Goal: Information Seeking & Learning: Get advice/opinions

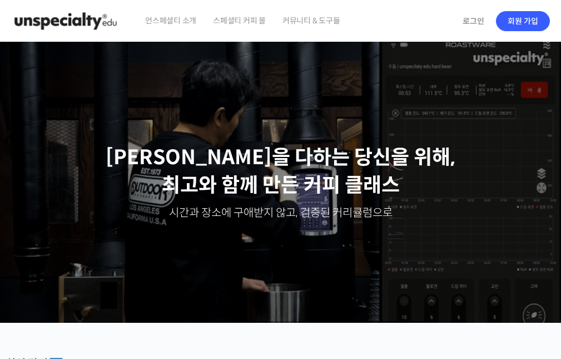
click at [311, 23] on span "커뮤니티 & 도구들" at bounding box center [312, 20] width 58 height 42
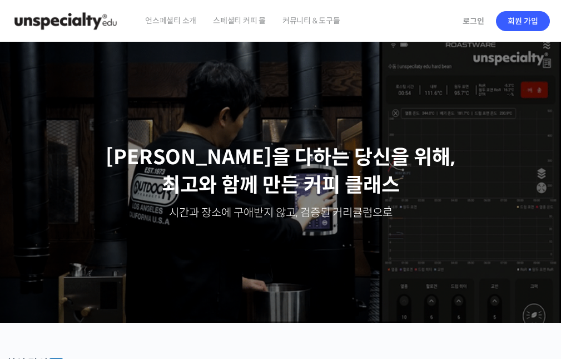
click at [300, 21] on span "커뮤니티 & 도구들" at bounding box center [312, 20] width 58 height 42
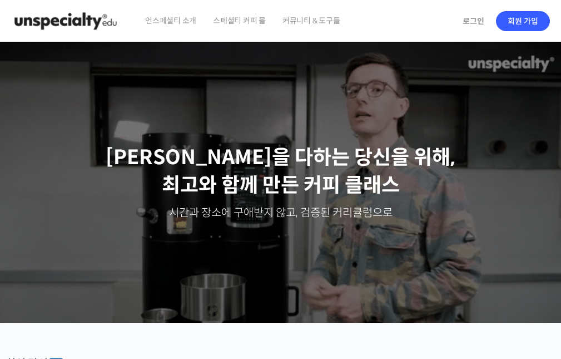
click at [245, 20] on span "스페셜티 커피 몰" at bounding box center [239, 20] width 53 height 42
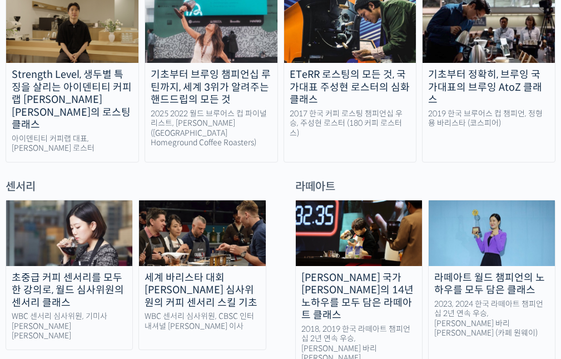
scroll to position [723, 0]
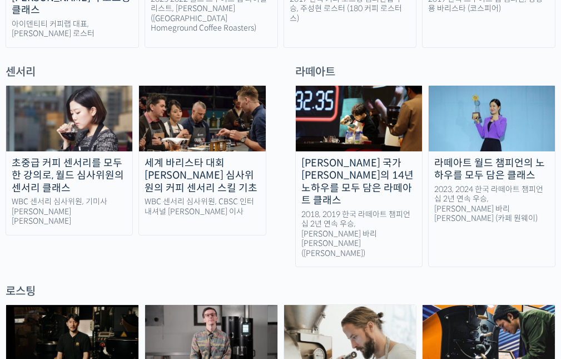
click at [487, 86] on img at bounding box center [492, 119] width 126 height 66
click at [343, 210] on div "2018, 2019 한국 라떼아트 챔피언십 2년 연속 우승, 최원재 바리스타 (로프커피)" at bounding box center [359, 234] width 126 height 49
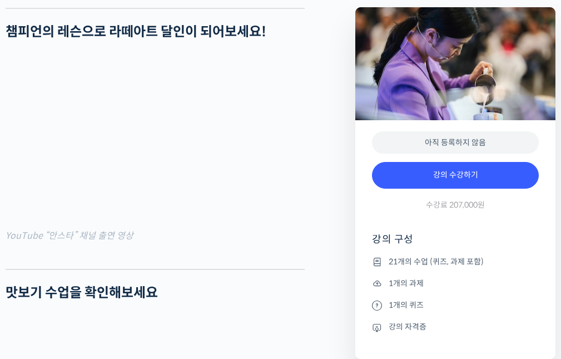
scroll to position [890, 0]
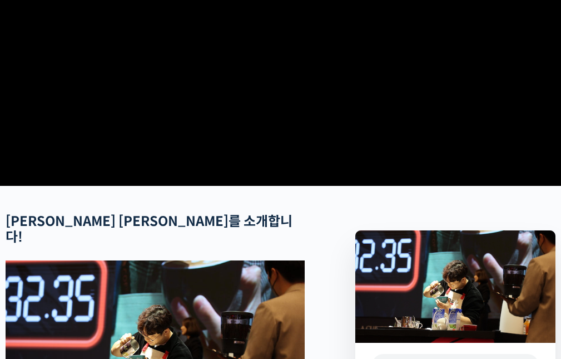
scroll to position [445, 0]
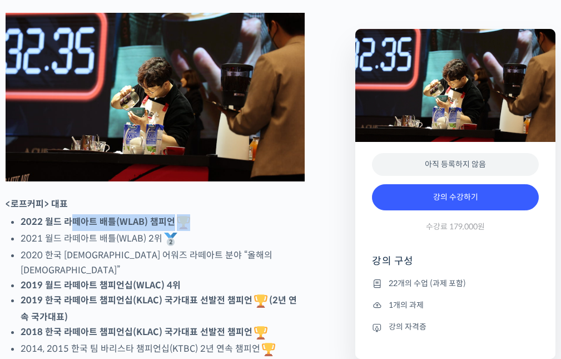
drag, startPoint x: 67, startPoint y: 238, endPoint x: 205, endPoint y: 243, distance: 138.1
click at [205, 231] on li "2022 월드 라떼아트 배틀(WLAB) 챔피언" at bounding box center [163, 222] width 284 height 17
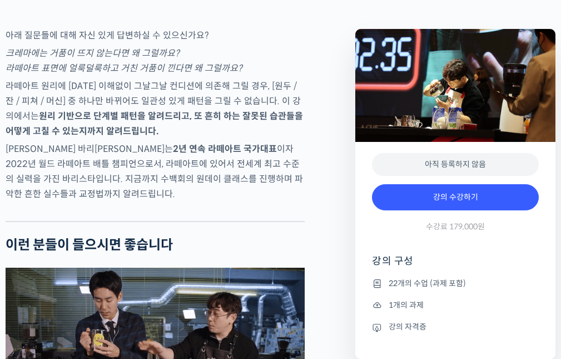
scroll to position [1891, 0]
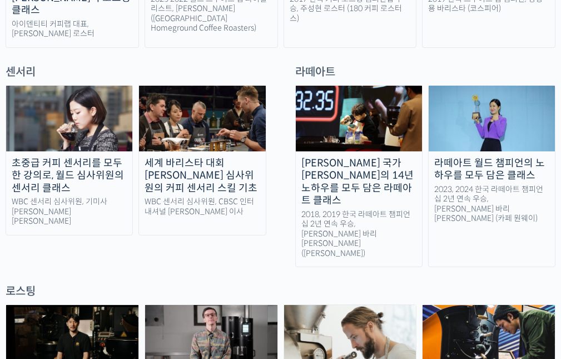
click at [359, 157] on div "[PERSON_NAME] 국가[PERSON_NAME]의 14년 노하우를 모두 담은 라떼아트 클래스" at bounding box center [359, 182] width 126 height 50
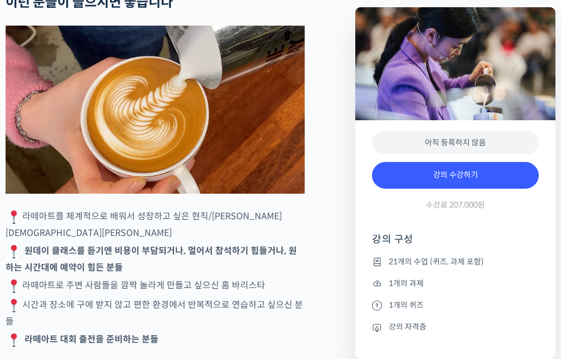
scroll to position [2225, 0]
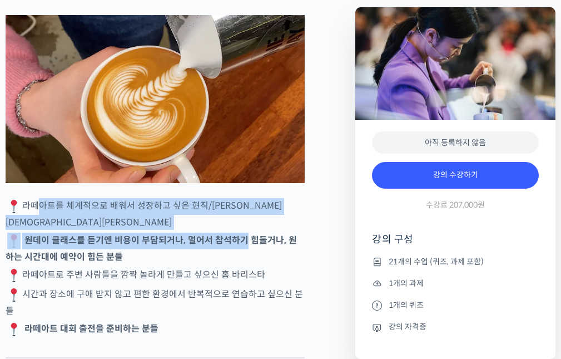
drag, startPoint x: 36, startPoint y: 210, endPoint x: 249, endPoint y: 240, distance: 214.6
click at [258, 220] on p "라떼아트를 체계적으로 배워서 성장하고 싶은 현직/예비 바리스타" at bounding box center [155, 214] width 299 height 32
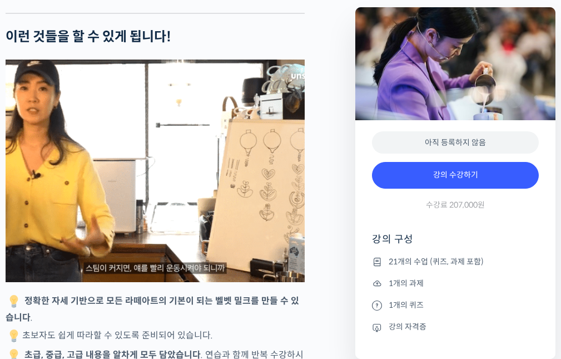
scroll to position [2670, 0]
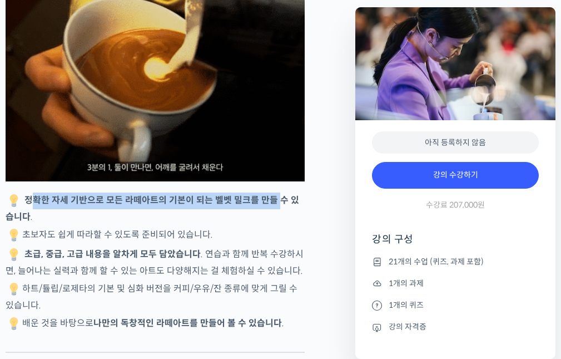
drag, startPoint x: 36, startPoint y: 191, endPoint x: 278, endPoint y: 198, distance: 242.1
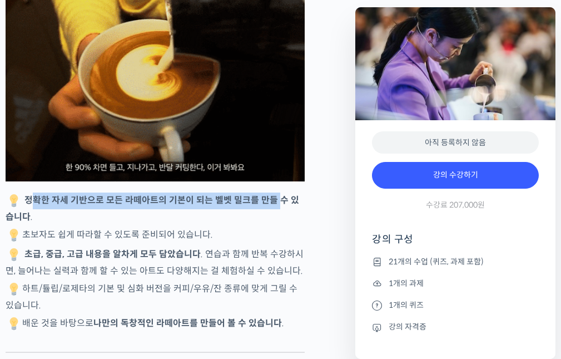
click at [278, 198] on strong "정확한 자세 기반으로 모든 라떼아트의 기본이 되는 벨벳 밀크를 만들 수 있습니다" at bounding box center [153, 209] width 294 height 28
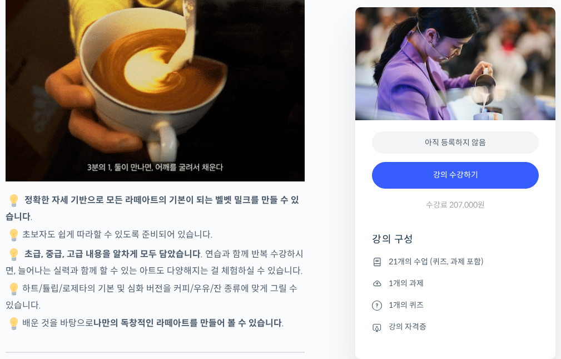
click at [270, 211] on p "정확한 자세 기반으로 모든 라떼아트의 기본이 되는 벨벳 밀크를 만들 수 있습니다 ." at bounding box center [155, 208] width 299 height 32
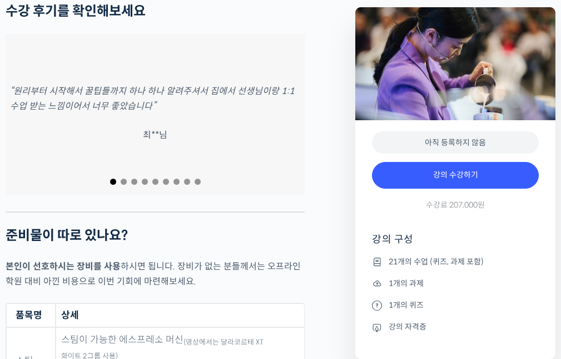
scroll to position [4728, 0]
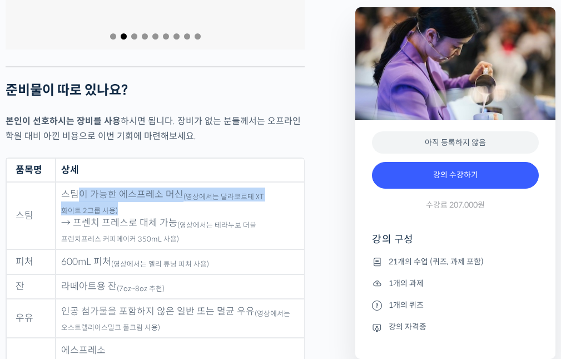
drag, startPoint x: 76, startPoint y: 129, endPoint x: 258, endPoint y: 137, distance: 182.1
click at [258, 182] on td "스팀이 가능한 에스프레소 머신 (영상에서는 달라코르테 XT 화이트 2그룹 사용) → 프렌치 프레스로 대체 가능 (영상에서는 테라누보 더블 프렌…" at bounding box center [180, 215] width 249 height 67
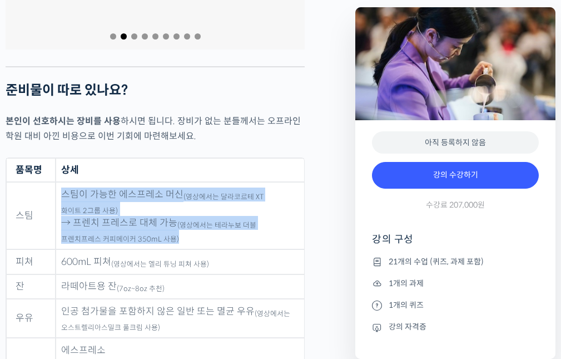
drag, startPoint x: 252, startPoint y: 169, endPoint x: 60, endPoint y: 134, distance: 195.6
click at [60, 182] on td "스팀이 가능한 에스프레소 머신 (영상에서는 달라코르테 XT 화이트 2그룹 사용) → 프렌치 프레스로 대체 가능 (영상에서는 테라누보 더블 프렌…" at bounding box center [180, 215] width 249 height 67
click at [190, 182] on td "스팀이 가능한 에스프레소 머신 (영상에서는 달라코르테 XT 화이트 2그룹 사용) → 프렌치 프레스로 대체 가능 (영상에서는 테라누보 더블 프렌…" at bounding box center [180, 215] width 249 height 67
drag, startPoint x: 106, startPoint y: 151, endPoint x: 59, endPoint y: 128, distance: 52.0
click at [59, 182] on td "스팀이 가능한 에스프레소 머신 (영상에서는 달라코르테 XT 화이트 2그룹 사용) → 프렌치 프레스로 대체 가능 (영상에서는 테라누보 더블 프렌…" at bounding box center [180, 215] width 249 height 67
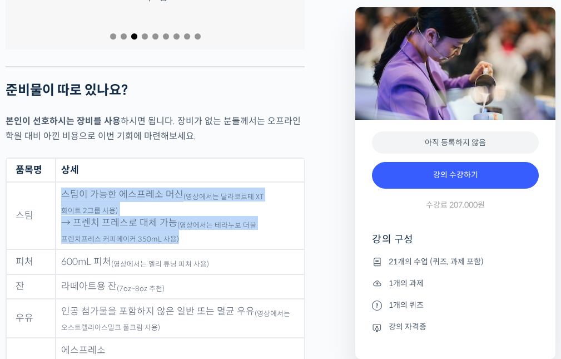
click at [60, 182] on td "스팀이 가능한 에스프레소 머신 (영상에서는 달라코르테 XT 화이트 2그룹 사용) → 프렌치 프레스로 대체 가능 (영상에서는 테라누보 더블 프렌…" at bounding box center [180, 215] width 249 height 67
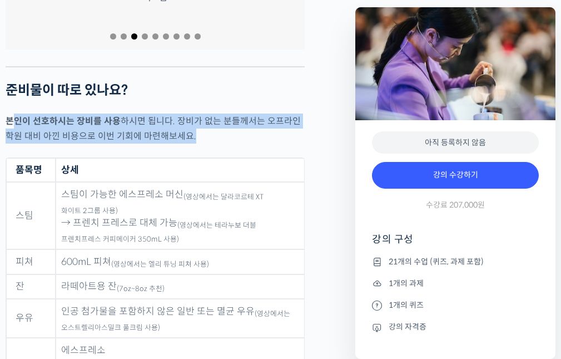
drag, startPoint x: 70, startPoint y: 52, endPoint x: 295, endPoint y: 66, distance: 225.7
click at [295, 113] on p "본인이 선호하시는 장비를 사용 하시면 됩니다. 장비가 없는 분들께서는 오프라인 학원 대비 아낀 비용으로 이번 기회에 마련해보세요." at bounding box center [155, 128] width 299 height 30
click at [294, 113] on p "본인이 선호하시는 장비를 사용 하시면 됩니다. 장비가 없는 분들께서는 오프라인 학원 대비 아낀 비용으로 이번 기회에 마련해보세요." at bounding box center [155, 128] width 299 height 30
drag, startPoint x: 156, startPoint y: 78, endPoint x: 40, endPoint y: 66, distance: 116.3
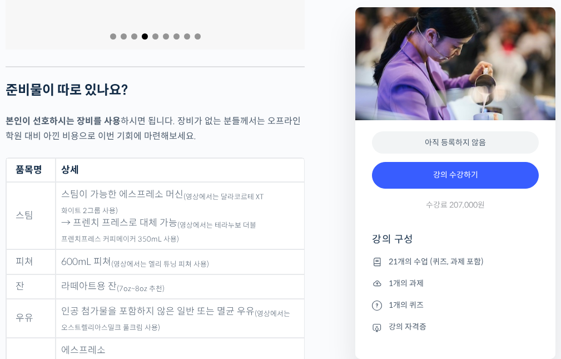
drag, startPoint x: 176, startPoint y: 253, endPoint x: 173, endPoint y: 246, distance: 7.5
click at [175, 299] on td "인공 첨가물을 포함하지 않은 일반 또는 멸균 우유 (영상에서는 오스트렐리아스밀크 풀크림 사용)" at bounding box center [180, 318] width 249 height 39
click at [196, 274] on td "라떼아트용 잔 (7oz~8oz 추천)" at bounding box center [180, 286] width 249 height 25
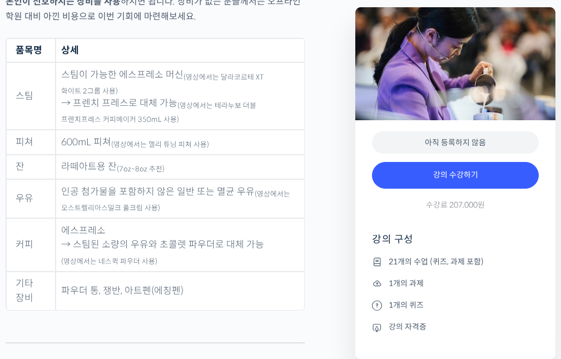
scroll to position [4951, 0]
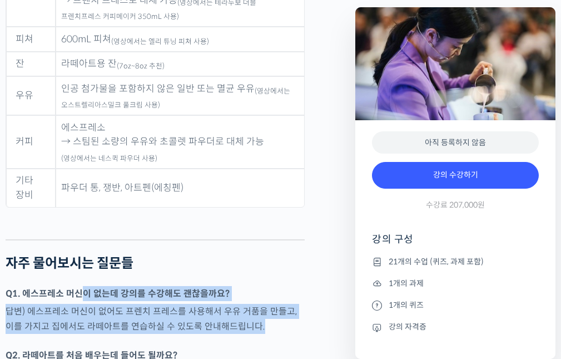
drag, startPoint x: 88, startPoint y: 227, endPoint x: 288, endPoint y: 271, distance: 204.0
click at [288, 337] on div at bounding box center [155, 342] width 299 height 11
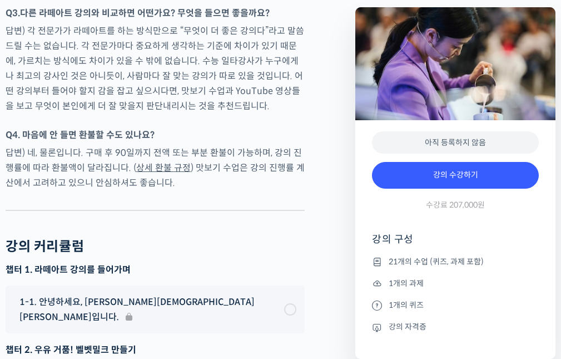
scroll to position [5396, 0]
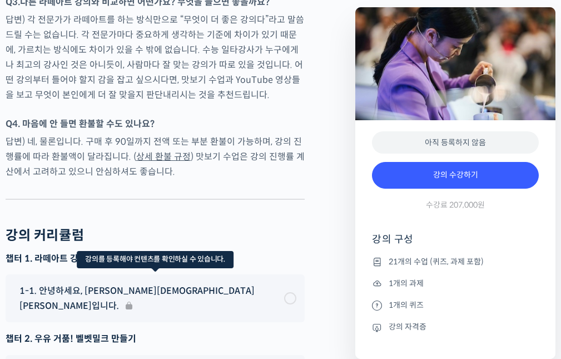
click at [291, 274] on div "1-1. 안녕하세요, 이지유 바리스타입니다." at bounding box center [155, 298] width 299 height 48
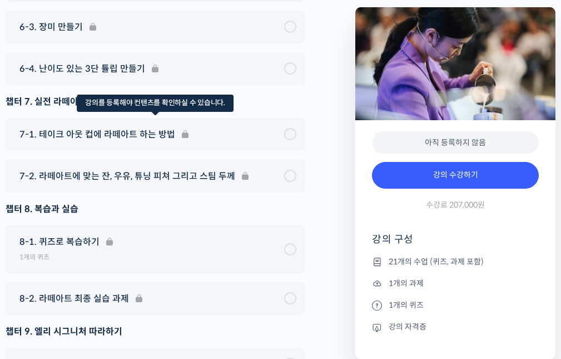
scroll to position [6571, 0]
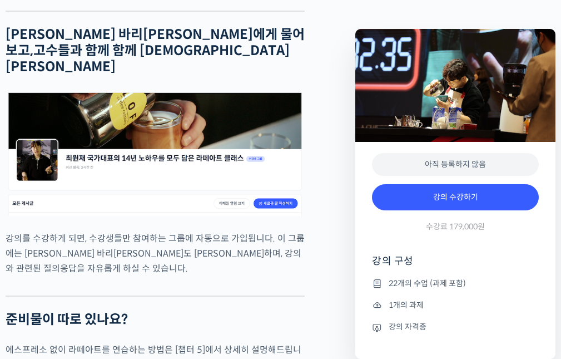
scroll to position [4672, 0]
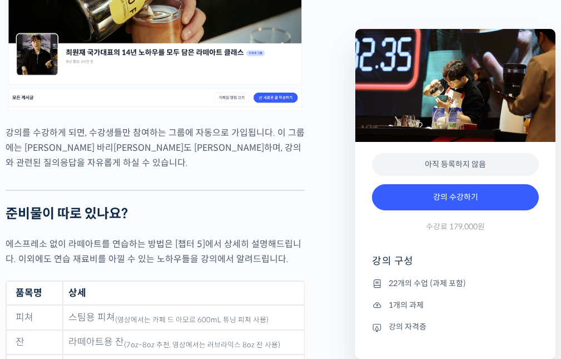
drag, startPoint x: 71, startPoint y: -26, endPoint x: 31, endPoint y: -37, distance: 41.6
drag, startPoint x: 31, startPoint y: -37, endPoint x: 266, endPoint y: 97, distance: 270.8
click at [267, 236] on p "에스프레소 없이 라떼아트를 연습하는 방법은 [챕터 5]에서 상세히 설명해드립니다. 이외에도 연습 재료비를 아낄 수 있는 노하우들을 강의에서 알…" at bounding box center [155, 251] width 299 height 30
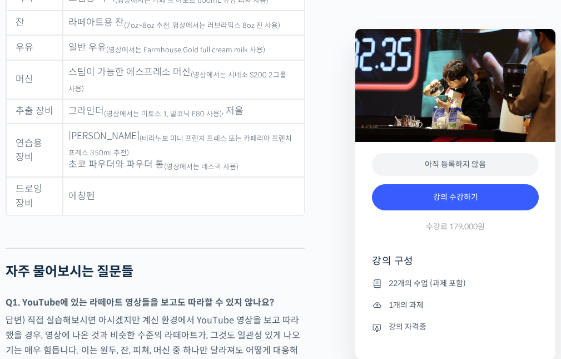
scroll to position [5062, 0]
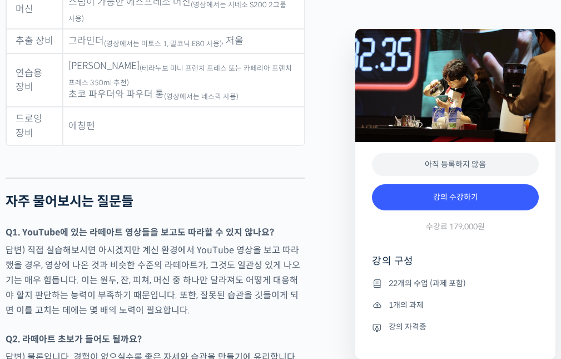
drag, startPoint x: 50, startPoint y: 245, endPoint x: 276, endPoint y: 256, distance: 226.6
drag, startPoint x: 100, startPoint y: 277, endPoint x: 214, endPoint y: 285, distance: 114.3
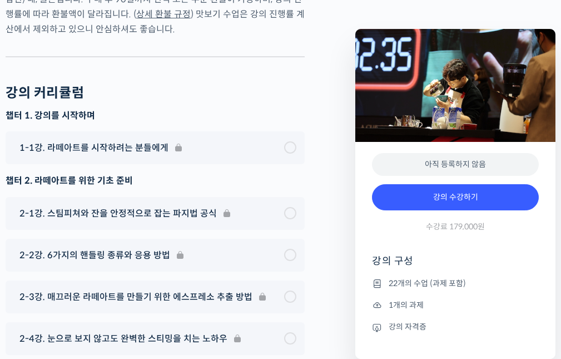
scroll to position [6007, 0]
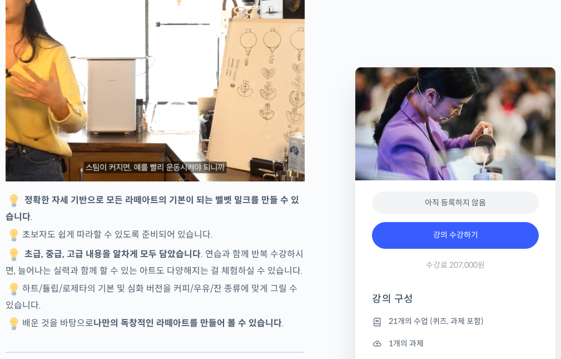
scroll to position [2614, 0]
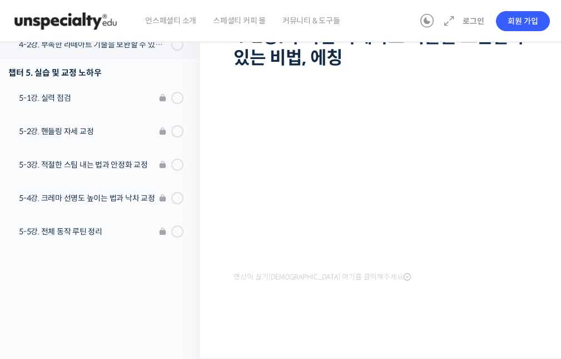
scroll to position [597, 0]
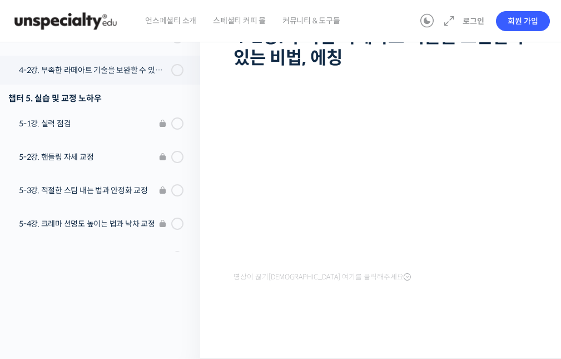
drag, startPoint x: 420, startPoint y: 353, endPoint x: 444, endPoint y: 308, distance: 50.8
click at [445, 308] on div "영상이 끊기신다면 여기를 클릭해주세요" at bounding box center [384, 204] width 300 height 264
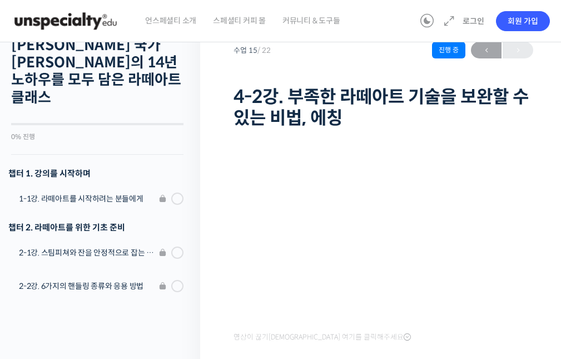
scroll to position [0, 0]
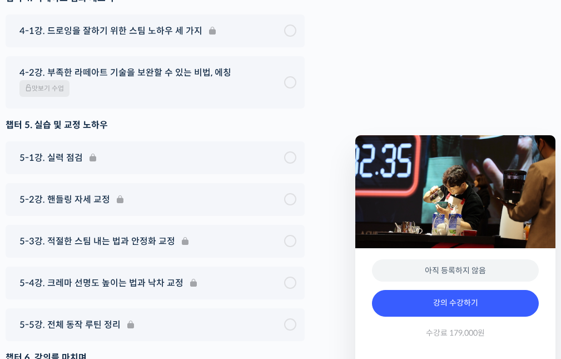
scroll to position [6007, 0]
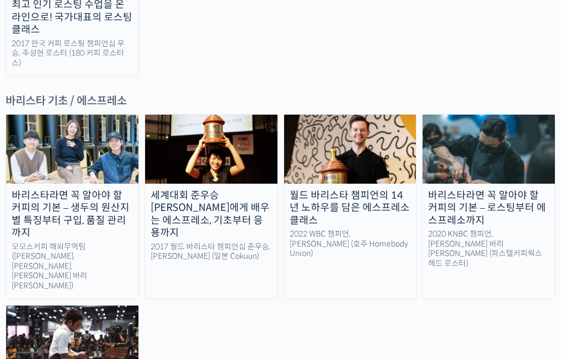
scroll to position [1391, 0]
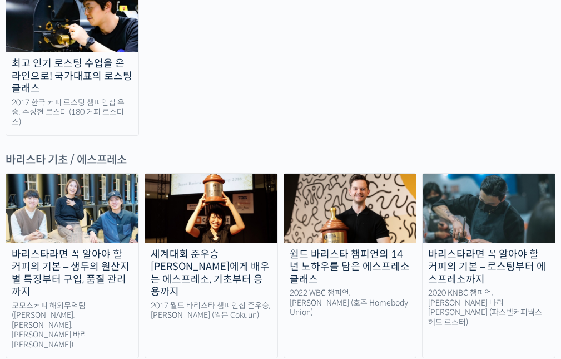
click at [506, 248] on div "바리스타라면 꼭 알아야 할 커피의 기본 – 로스팅부터 에스프레소까지" at bounding box center [489, 267] width 132 height 38
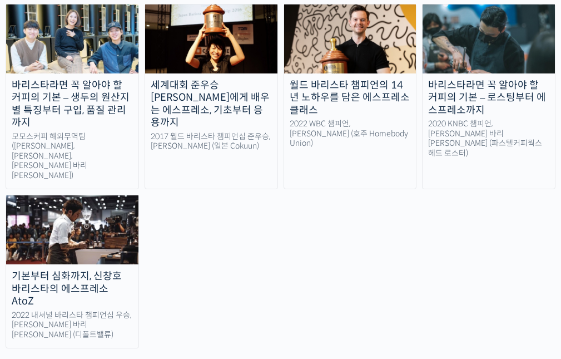
scroll to position [1502, 0]
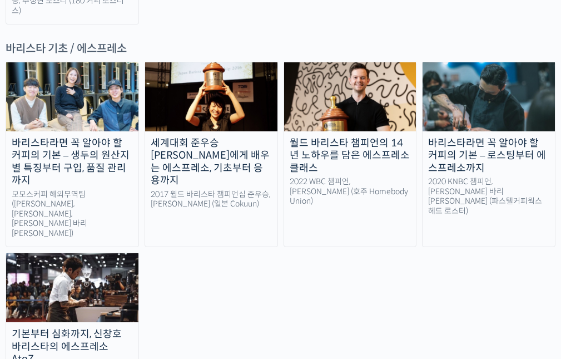
click at [96, 328] on div "기본부터 심화까지, 신창호 바리스타의 에스프레소 AtoZ" at bounding box center [72, 347] width 132 height 38
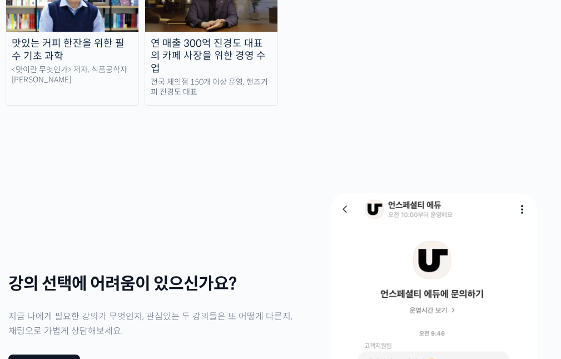
scroll to position [2726, 0]
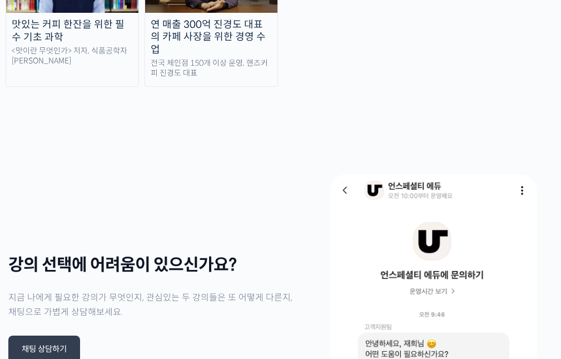
click at [11, 335] on div "채팅 상담하기" at bounding box center [44, 348] width 72 height 27
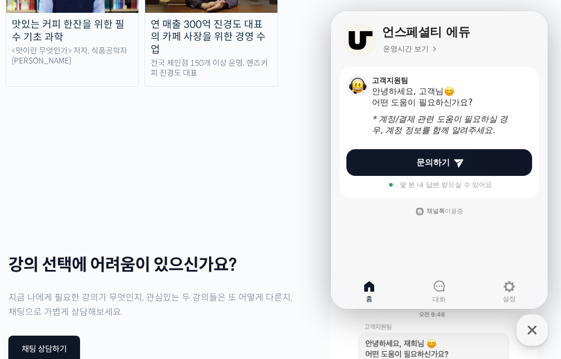
scroll to position [2670, 0]
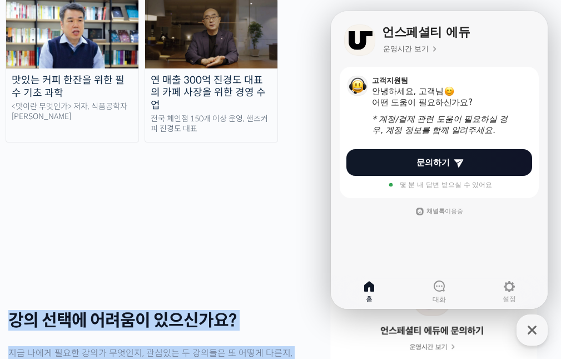
drag, startPoint x: 150, startPoint y: 116, endPoint x: 106, endPoint y: 106, distance: 45.5
click at [0, 170] on div "강의 선택에 어려움이 있으신가요? 지금 나에게 필요한 강의가 무엇인지, 관심있는 두 강의들은 또 어떻게 다른지, 채팅으로 가볍게 상담해보세요.…" at bounding box center [280, 364] width 561 height 389
click at [239, 215] on div "강의 선택에 어려움이 있으신가요? 지금 나에게 필요한 강의가 무엇인지, 관심있는 두 강의들은 또 어떻게 다른지, 채팅으로 가볍게 상담해보세요.…" at bounding box center [153, 365] width 290 height 300
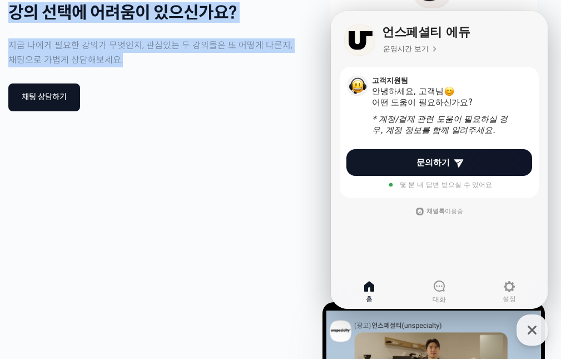
scroll to position [3004, 0]
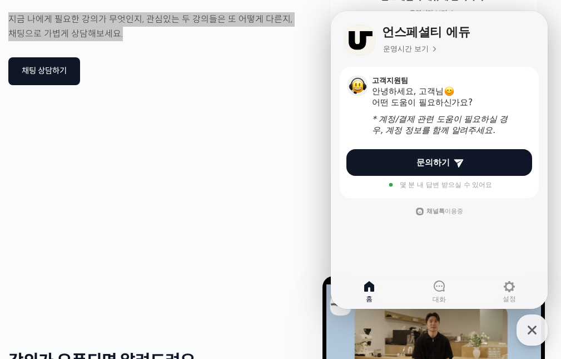
click at [377, 275] on nav "홈 대화 설정" at bounding box center [439, 291] width 217 height 33
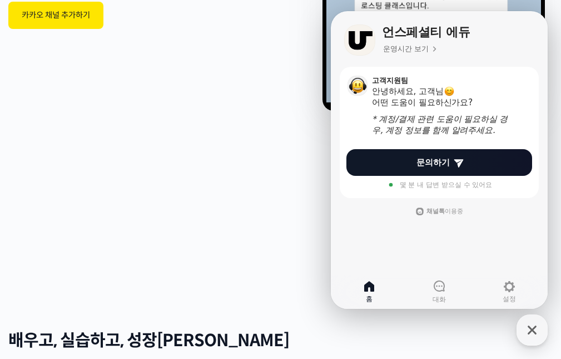
scroll to position [3449, 0]
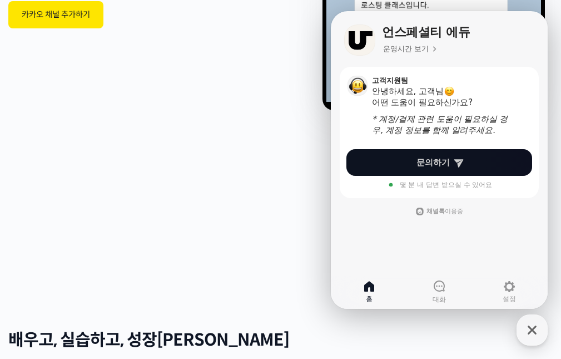
click at [434, 162] on span "문의하기" at bounding box center [433, 162] width 33 height 11
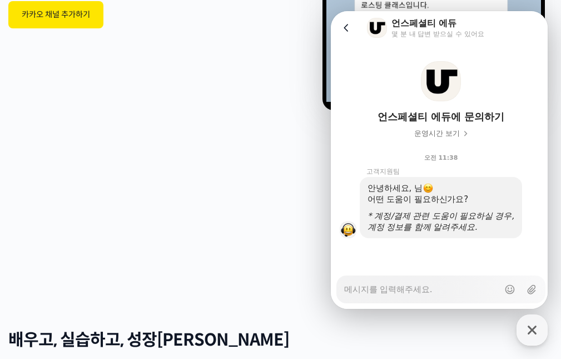
click at [405, 288] on textarea "Messenger Input Textarea" at bounding box center [421, 285] width 155 height 19
type textarea "x"
type textarea "ㅇ"
type textarea "x"
type textarea "아"
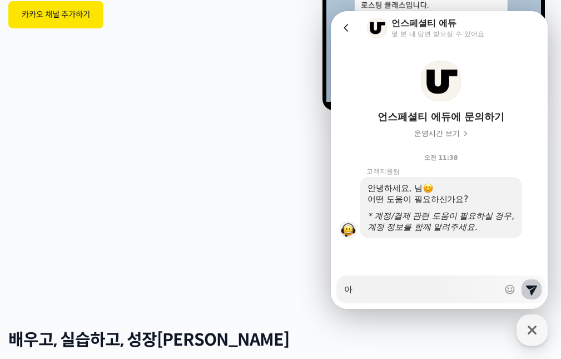
type textarea "x"
type textarea "안"
type textarea "x"
type textarea "안ㄴ"
type textarea "x"
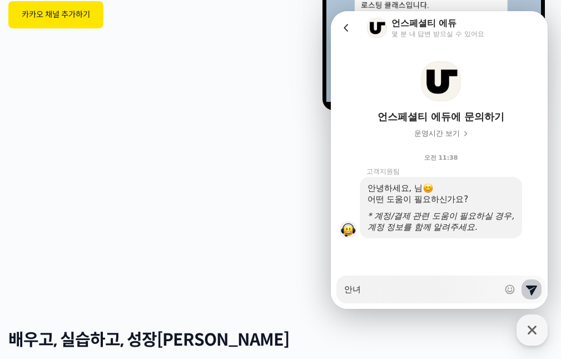
type textarea "안녕"
type textarea "x"
type textarea "안녕ㅎ"
type textarea "x"
type textarea "안녕하"
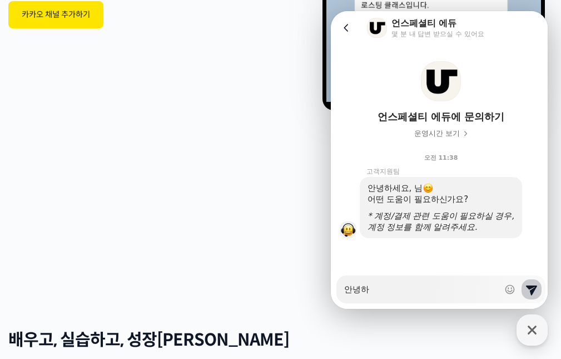
type textarea "x"
type textarea "안녕핫"
type textarea "x"
type textarea "안녕하세"
type textarea "x"
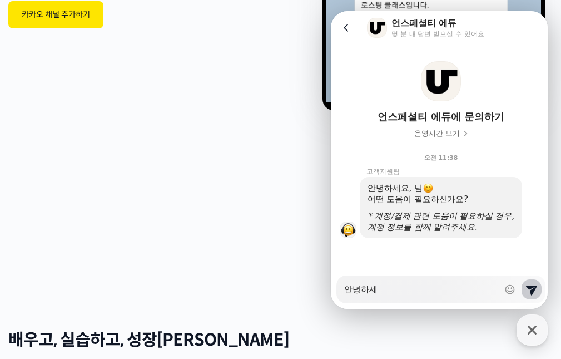
type textarea "안녕하셍"
type textarea "x"
type textarea "안녕하세요"
type textarea "x"
type textarea "안녕하세요 강ㅇ"
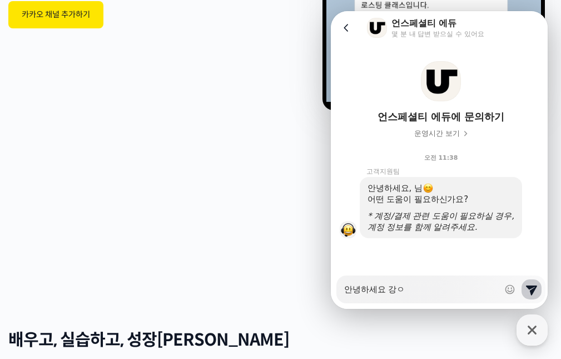
type textarea "x"
type textarea "안녕하세요 강으"
type textarea "x"
type textarea "안녕하세요 강의"
type textarea "x"
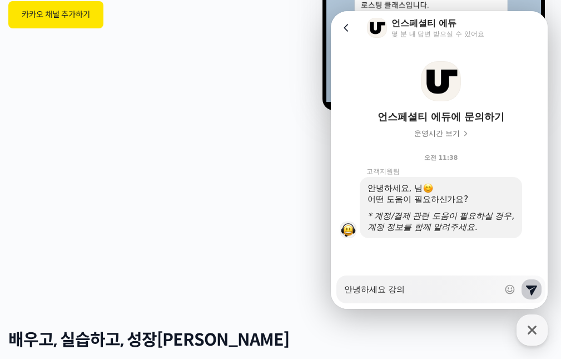
type textarea "안녕하세요 강의"
type textarea "x"
type textarea "안녕하세요 강의 ㄱ"
type textarea "x"
type textarea "안녕하세요 강의 가"
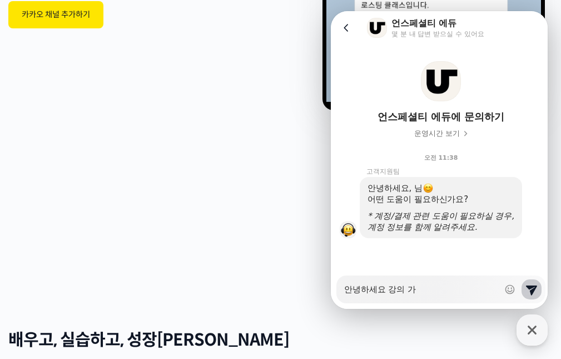
type textarea "x"
type textarea "안녕하세요 강의 ㄱ"
type textarea "x"
type textarea "안녕하세요 강의 고"
type textarea "x"
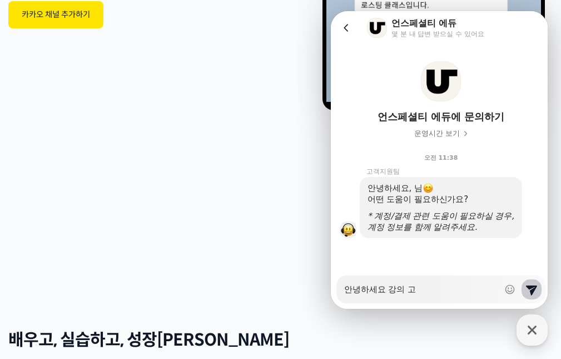
type textarea "안녕하세요 강의 과"
type textarea "x"
type textarea "안녕하세요 강의 관"
type textarea "x"
type textarea "안녕하세요 강의 관ㄹ"
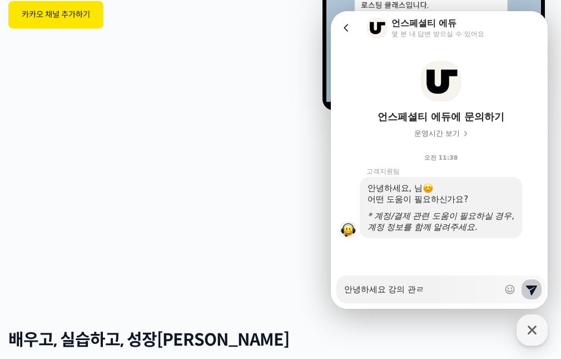
type textarea "x"
type textarea "안녕하세요 강의 관려"
type textarea "x"
type textarea "안녕하세요 강의 관련"
type textarea "x"
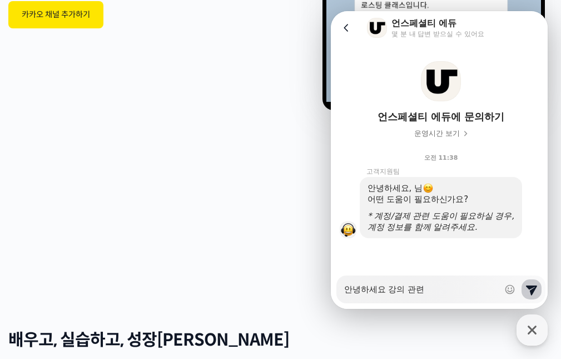
type textarea "안녕하세요 강의 관련ㄷ"
type textarea "x"
type textarea "안녕하세요 강의 관련도"
type textarea "x"
type textarea "안녕하세요 강의 관련되"
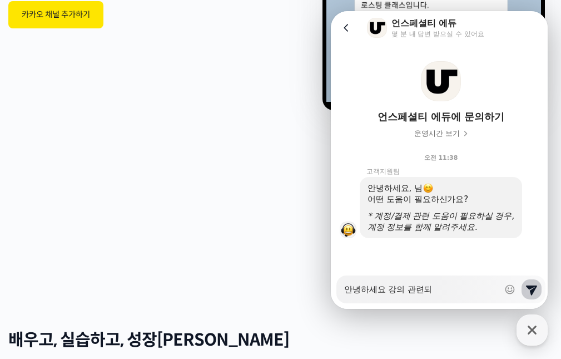
type textarea "x"
type textarea "안녕하세요 강의 관련됫"
type textarea "x"
type textarea "안녕하세요 강의 관련되서"
type textarea "x"
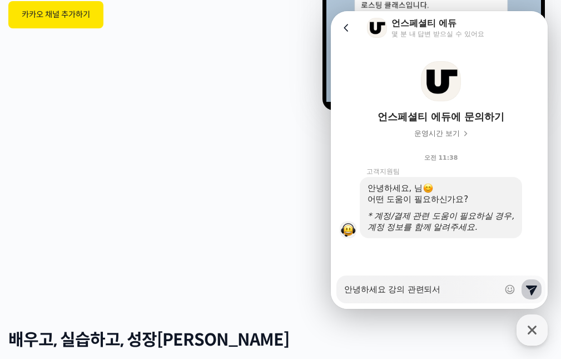
type textarea "안녕하세요 강의 관련되서"
type textarea "x"
type textarea "안녕하세요 강의 관련되서"
type textarea "x"
type textarea "안녕하세요 강의 관련되"
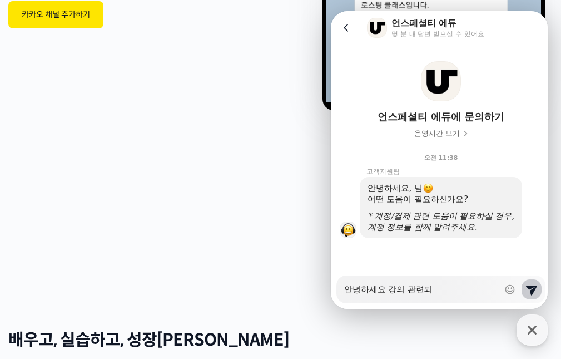
type textarea "x"
type textarea "안녕하세요 강의 관련"
type textarea "x"
type textarea "안녕하세요 강의 관"
type textarea "x"
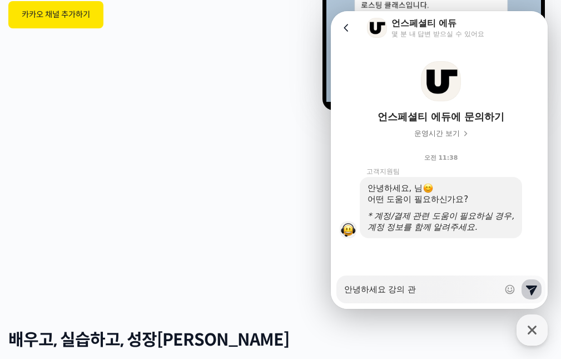
type textarea "안녕하세요 강의"
type textarea "x"
type textarea "안녕하세요 강의 ㄱ"
type textarea "x"
type textarea "안녕하세요 강의 고"
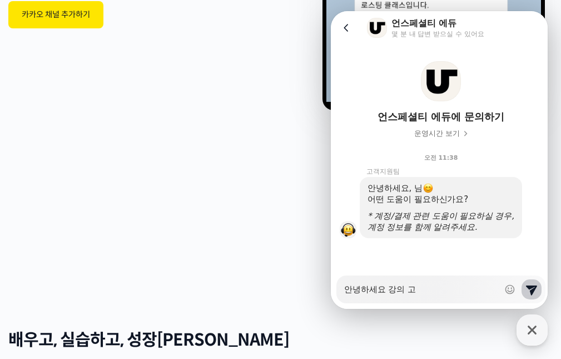
type textarea "x"
type textarea "안녕하세요 강의 곤"
type textarea "x"
type textarea "안녕하세요 강의 곤ㄹ"
type textarea "x"
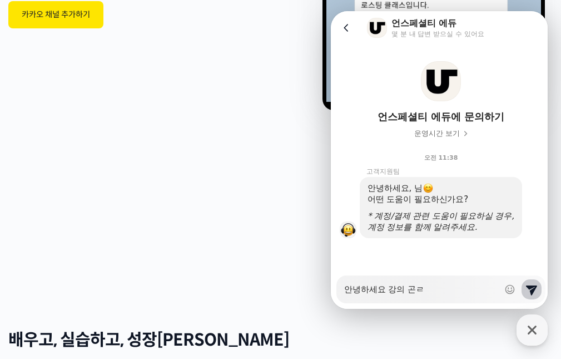
type textarea "안녕하세요 강의 곤려"
type textarea "x"
type textarea "안녕하세요 강의 곤련"
type textarea "x"
type textarea "안녕하세요 강의 곤려"
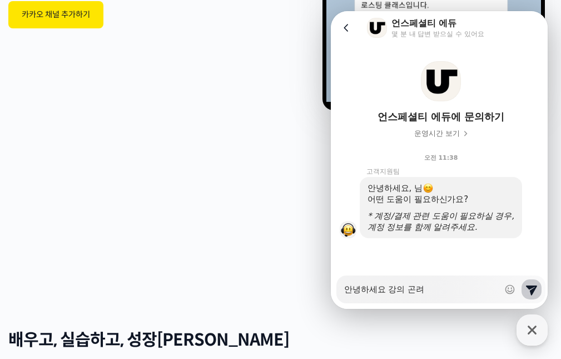
type textarea "x"
type textarea "안녕하세요 강의 곤ㄹ"
type textarea "x"
type textarea "안녕하세요 강의 곤"
type textarea "x"
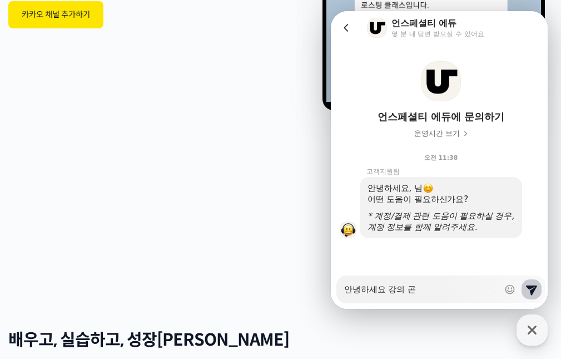
type textarea "안녕하세요 강의"
type textarea "x"
type textarea "안녕하세요 강의 ㄱ"
type textarea "x"
type textarea "안녕하세요 강의 고"
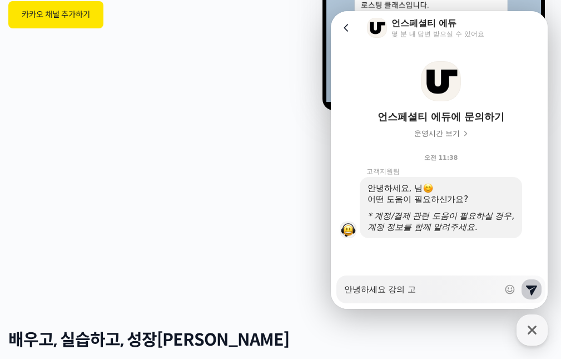
type textarea "x"
type textarea "안녕하세요 강의 과"
type textarea "x"
type textarea "안녕하세요 강의 관"
type textarea "x"
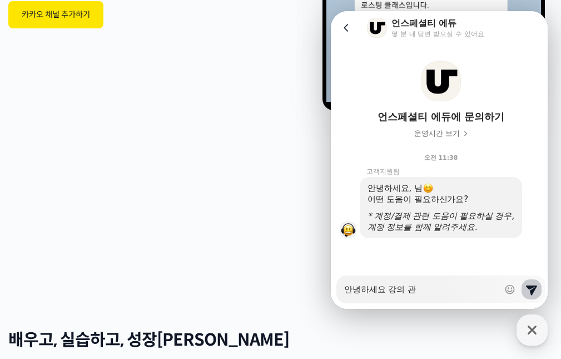
type textarea "안녕하세요 강의 관ㄹ"
type textarea "x"
type textarea "안녕하세요 강의 관려"
type textarea "x"
type textarea "안녕하세요 강의 관련"
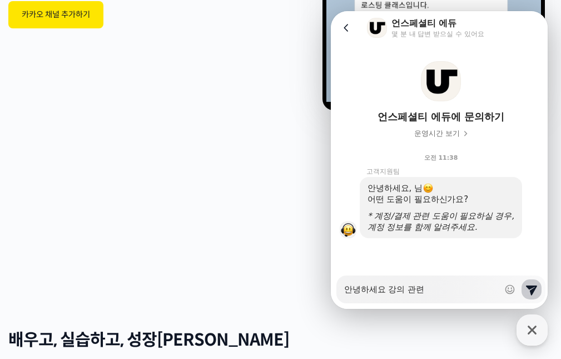
type textarea "x"
type textarea "안녕하세요 강의 관련"
type textarea "x"
type textarea "안녕하세요 강의 관련 ㄱ"
type textarea "x"
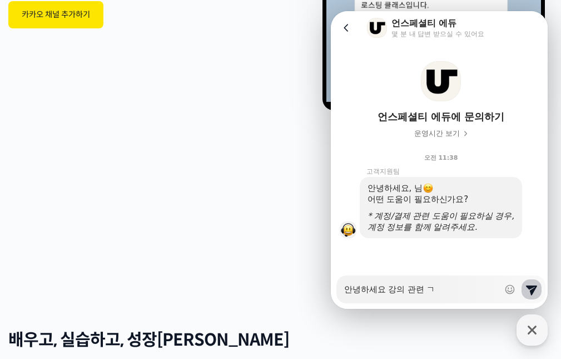
type textarea "안녕하세요 강의 관련 구"
type textarea "x"
type textarea "안녕하세요 강의 관련 궁"
type textarea "x"
type textarea "안녕하세요 강의 관련 궁ㄱ"
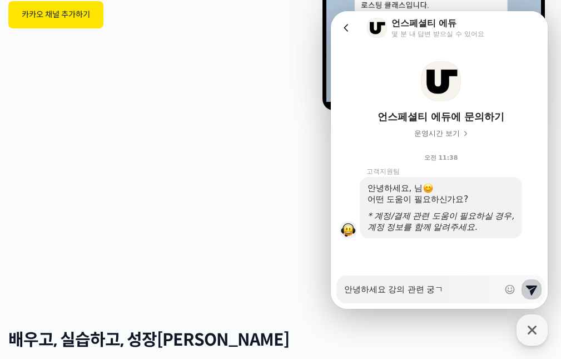
type textarea "x"
type textarea "안녕하세요 강의 관련 궁그"
type textarea "x"
type textarea "안녕하세요 강의 관련 궁금"
type textarea "x"
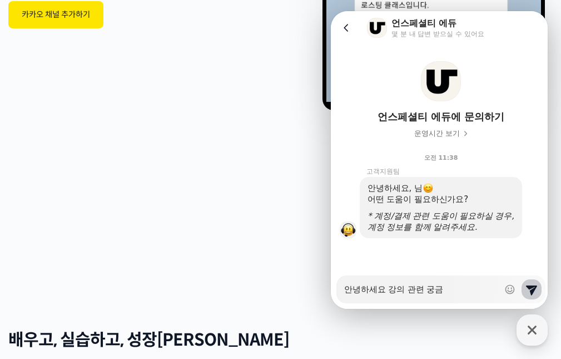
type textarea "안녕하세요 강의 관련 궁금ㅎ"
type textarea "x"
type textarea "안녕하세요 강의 관련 궁금하"
type textarea "x"
type textarea "안녕하세요 강의 관련 궁금한"
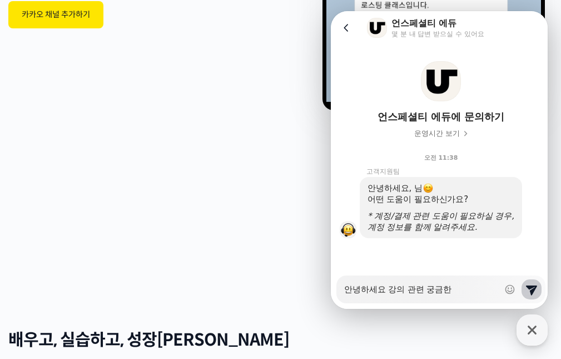
type textarea "x"
type textarea "안녕하세요 강의 관련 궁금한ㄱ"
type textarea "x"
type textarea "안녕하세요 강의 관련 궁금한게"
type textarea "x"
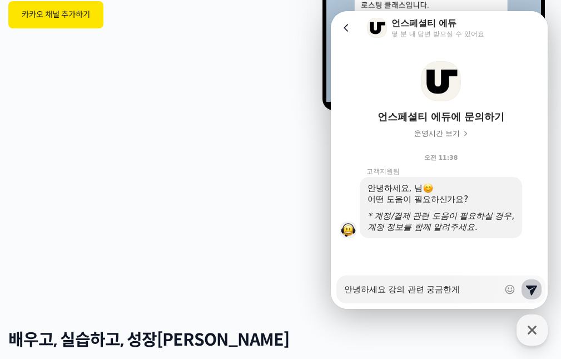
type textarea "안녕하세요 강의 관련 궁금한게"
type textarea "x"
type textarea "안녕하세요 강의 관련 궁금한게 ㅇ"
type textarea "x"
type textarea "안녕하세요 강의 관련 궁금한게 이"
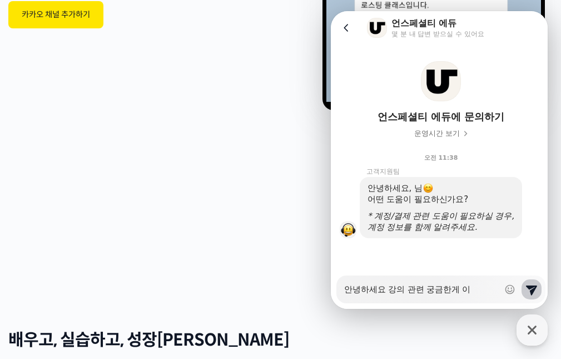
type textarea "x"
type textarea "안녕하세요 강의 관련 궁금한게 있"
type textarea "x"
type textarea "안녕하세요 강의 관련 궁금한게 있ㅇ"
type textarea "x"
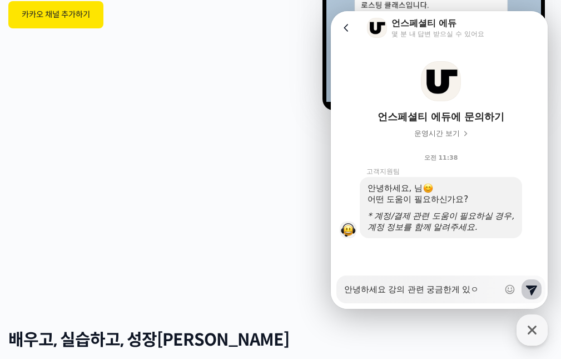
type textarea "안녕하세요 강의 관련 궁금한게 있어"
type textarea "x"
type textarea "안녕하세요 강의 관련 궁금한게 있어"
type textarea "x"
type textarea "안녕하세요 강의 관련 궁금한게 있어 여"
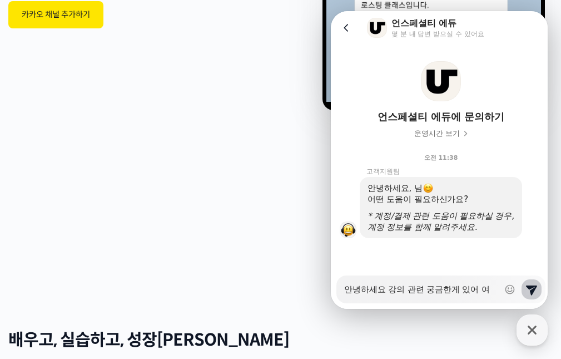
type textarea "x"
type textarea "안녕하세요 강의 관련 궁금한게 있어 연"
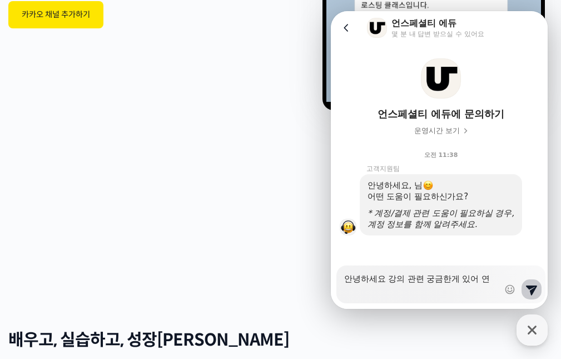
type textarea "x"
type textarea "안녕하세요 강의 관련 궁금한게 있어 연ㄹ"
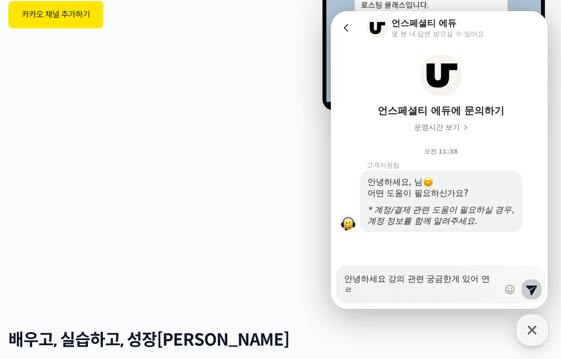
type textarea "x"
type textarea "안녕하세요 강의 관련 궁금한게 있어 연라"
type textarea "x"
type textarea "안녕하세요 강의 관련 궁금한게 있어 연락"
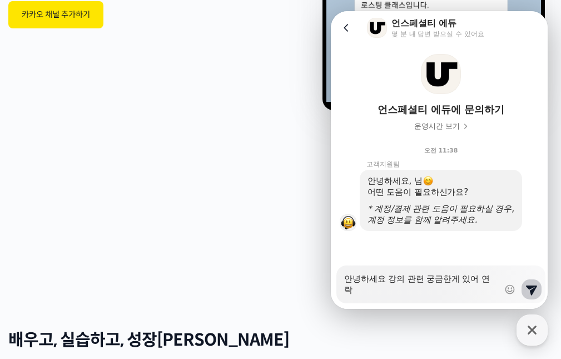
type textarea "x"
type textarea "안녕하세요 강의 관련 궁금한게 있어 연락ㄷ"
type textarea "x"
type textarea "안녕하세요 강의 관련 궁금한게 있어 연락드"
type textarea "x"
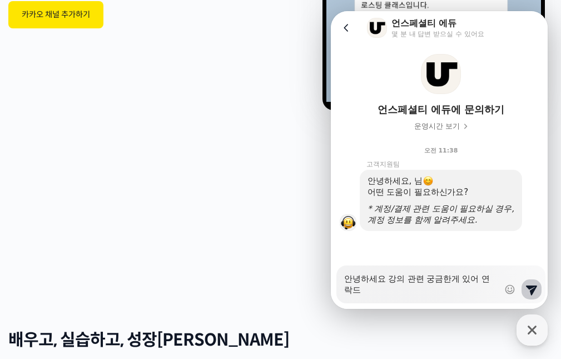
type textarea "안녕하세요 강의 관련 궁금한게 있어 연락듸"
type textarea "x"
type textarea "안녕하세요 강의 관련 궁금한게 있어 연락딉"
type textarea "x"
type textarea "안녕하세요 강의 관련 궁금한게 있어 연락딉ㄴ"
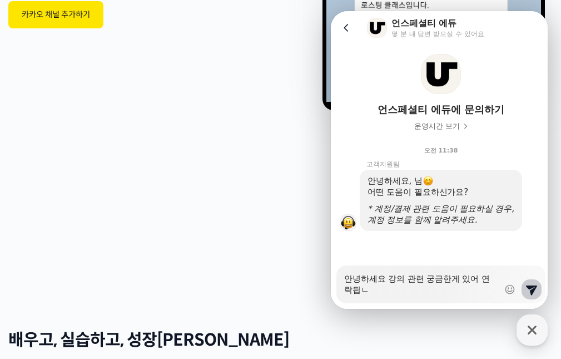
type textarea "x"
type textarea "안녕하세요 강의 관련 궁금한게 있어 연락딉니"
type textarea "x"
type textarea "안녕하세요 강의 관련 궁금한게 있어 연락딉니다"
type textarea "x"
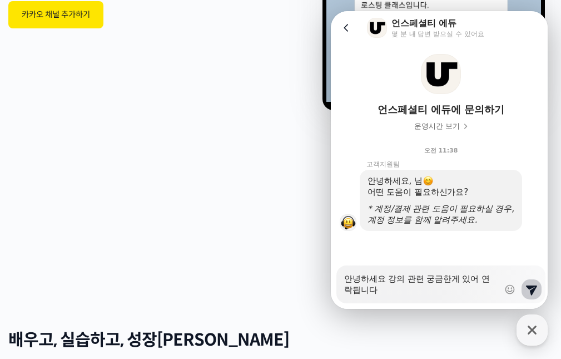
type textarea "안녕하세요 강의 관련 궁금한게 있어 연락딉니ㄷ"
type textarea "x"
type textarea "안녕하세요 강의 관련 궁금한게 있어 연락딉니"
type textarea "x"
type textarea "안녕하세요 강의 관련 궁금한게 있어 연락딉"
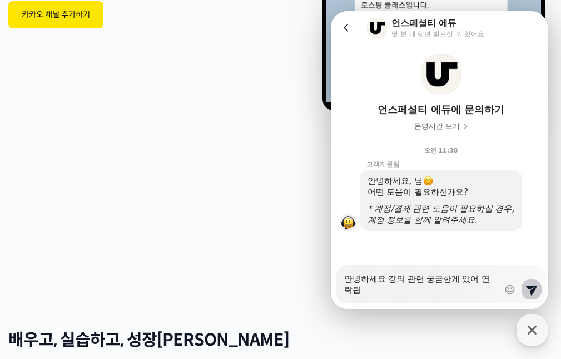
type textarea "x"
type textarea "안녕하세요 강의 관련 궁금한게 있어 연락"
type textarea "x"
type textarea "안녕하세요 강의 관련 궁금한게 있어 연락ㄷ"
type textarea "x"
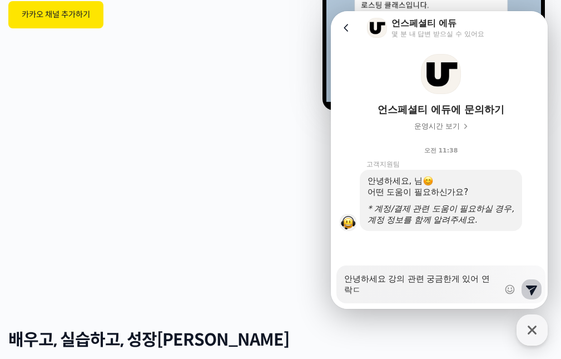
type textarea "안녕하세요 강의 관련 궁금한게 있어 연락드"
type textarea "x"
type textarea "안녕하세요 강의 관련 궁금한게 있어 연락들"
type textarea "x"
type textarea "안녕하세요 강의 관련 궁금한게 있어 연락드리"
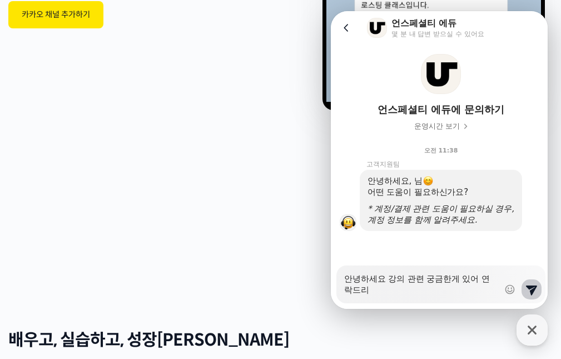
type textarea "x"
type textarea "안녕하세요 강의 관련 궁금한게 있어 연락드립"
type textarea "x"
type textarea "안녕하세요 강의 관련 궁금한게 있어 연락드립ㄴ"
type textarea "x"
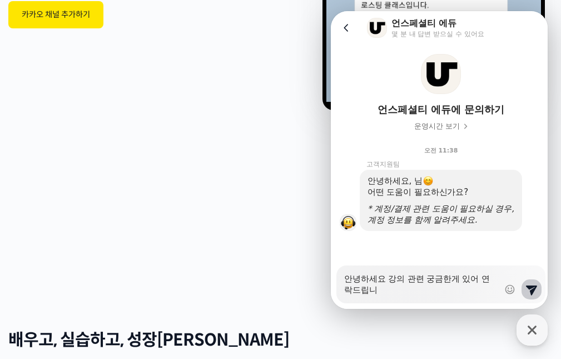
type textarea "안녕하세요 강의 관련 궁금한게 있어 연락드립닏"
type textarea "x"
type textarea "안녕하세요 강의 관련 궁금한게 있어 연락드립니다"
type textarea "x"
type textarea "안녕하세요 강의 관련 궁금한게 있어 연락드립니다"
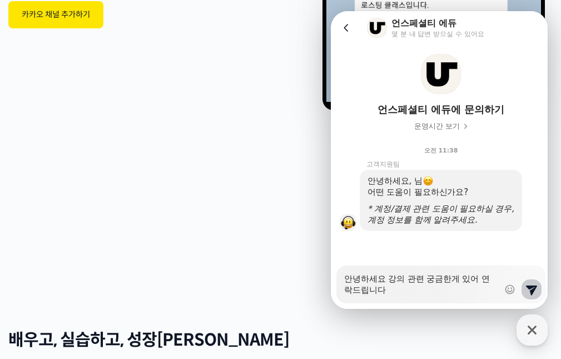
type textarea "x"
type textarea "안녕하세요 강의 관련 궁금한게 있어 연락드립니다 !"
type textarea "x"
type textarea "안녕하세요 강의 관련 궁금한게 있어 연락드립니다 !"
type textarea "x"
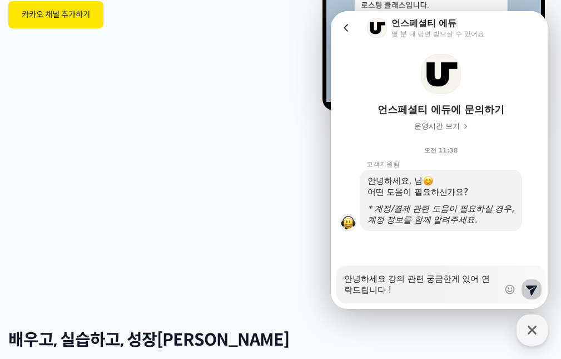
type textarea "안녕하세요 강의 관련 궁금한게 있어 연락드립니다 !"
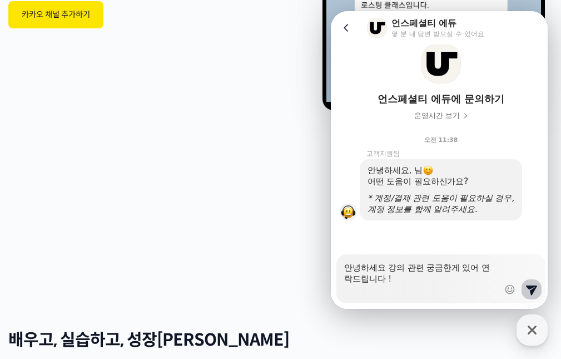
scroll to position [18, 0]
type textarea "x"
type textarea "안녕하세요 강의 관련 궁금한게 있어 연락드립니다 ! ㅊ"
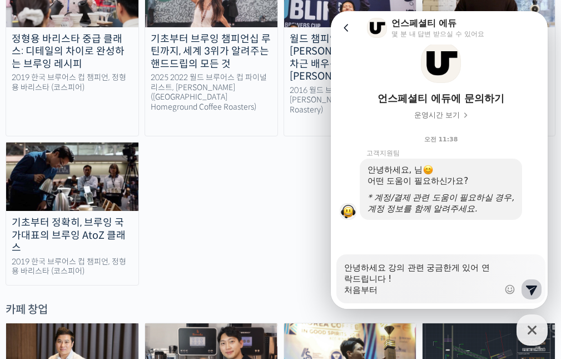
scroll to position [1780, 0]
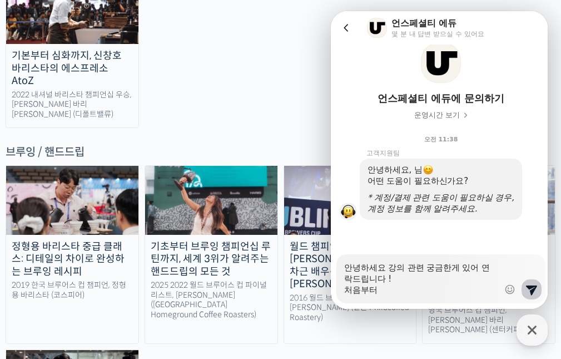
click at [345, 23] on button "Go to previous page" at bounding box center [351, 28] width 29 height 22
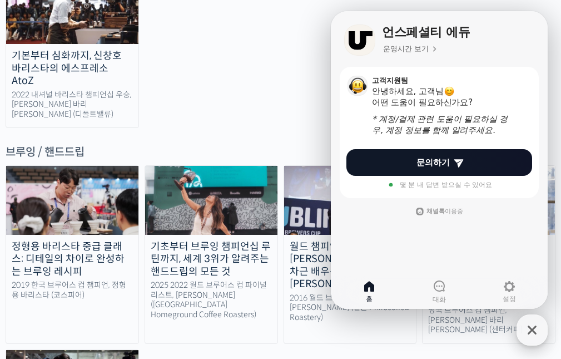
click at [536, 323] on icon "button" at bounding box center [532, 330] width 20 height 20
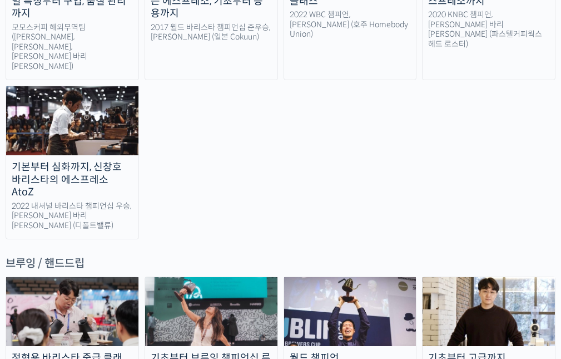
drag, startPoint x: 414, startPoint y: 110, endPoint x: 265, endPoint y: 107, distance: 149.1
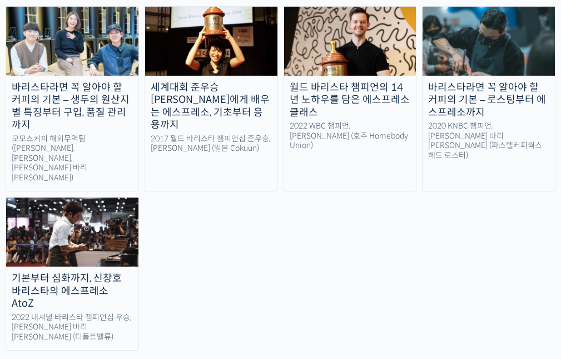
drag, startPoint x: 266, startPoint y: 107, endPoint x: 201, endPoint y: -67, distance: 186.1
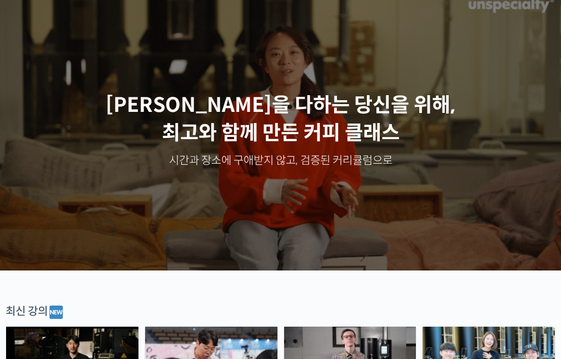
scroll to position [0, 0]
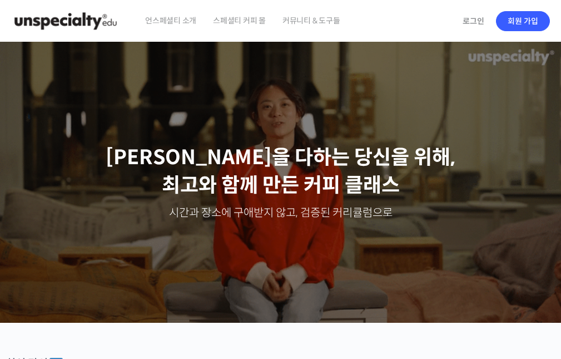
click at [166, 18] on span "언스페셜티 소개" at bounding box center [170, 20] width 51 height 42
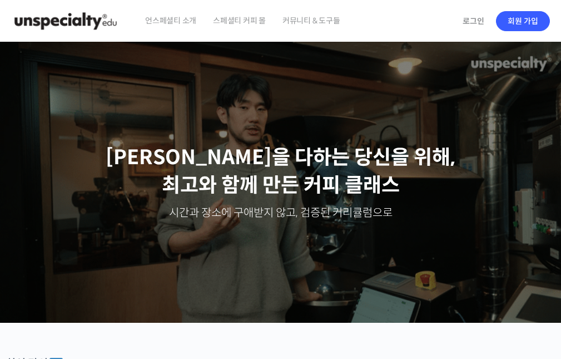
click at [196, 23] on span "언스페셜티 소개" at bounding box center [170, 20] width 51 height 42
click at [61, 14] on img at bounding box center [65, 20] width 109 height 33
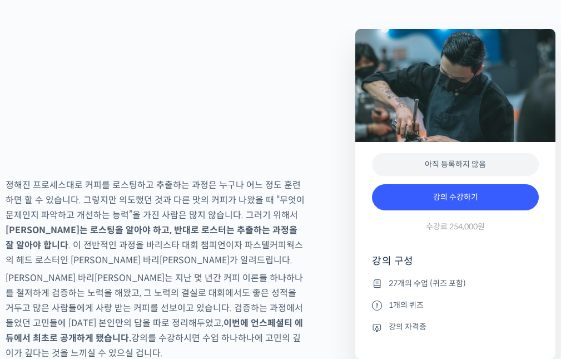
scroll to position [1836, 0]
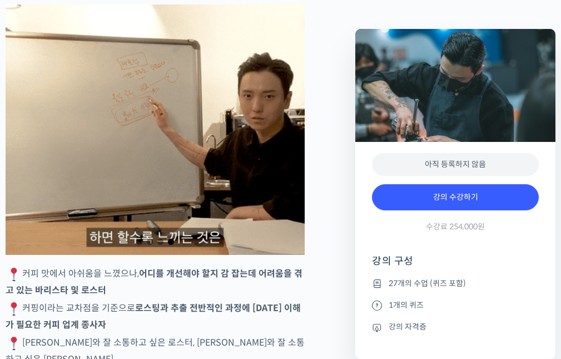
drag, startPoint x: 240, startPoint y: 151, endPoint x: 323, endPoint y: 13, distance: 160.5
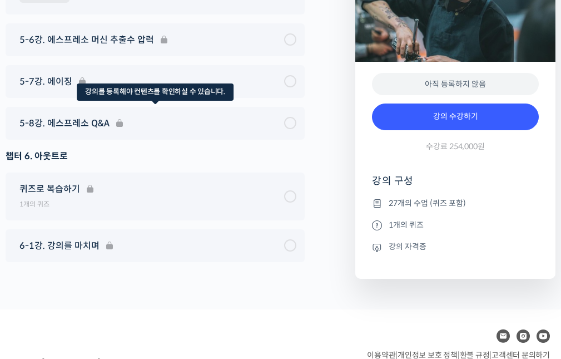
scroll to position [5713, 0]
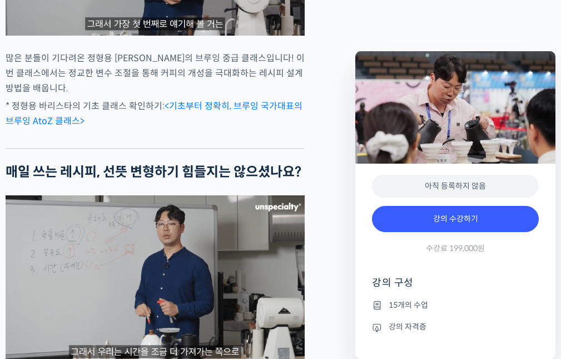
scroll to position [1057, 0]
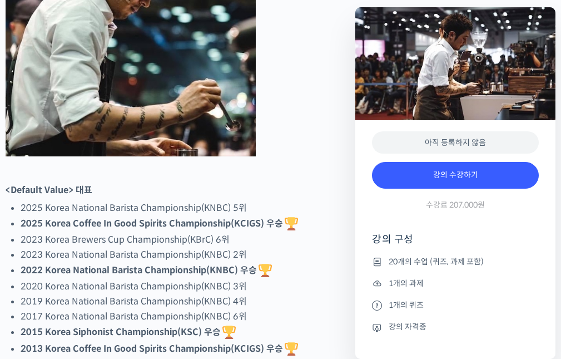
scroll to position [723, 0]
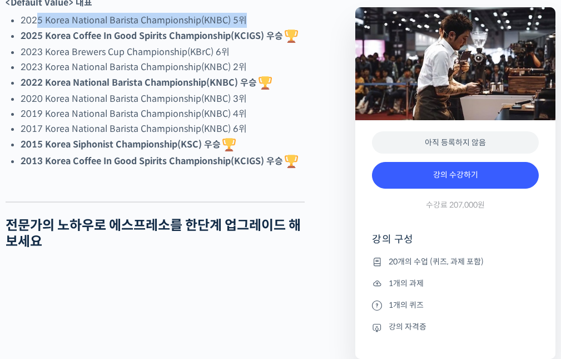
drag, startPoint x: 112, startPoint y: 54, endPoint x: 274, endPoint y: 58, distance: 161.4
click at [273, 28] on li "2025 Korea National Barista Championship(KNBC) 5위" at bounding box center [163, 20] width 284 height 15
click at [274, 28] on li "2025 Korea National Barista Championship(KNBC) 5위" at bounding box center [163, 20] width 284 height 15
click at [294, 43] on img at bounding box center [291, 35] width 13 height 13
click at [303, 44] on li "2025 Korea Coffee In Good Spirits Championship(KCIGS) 우승" at bounding box center [163, 36] width 284 height 17
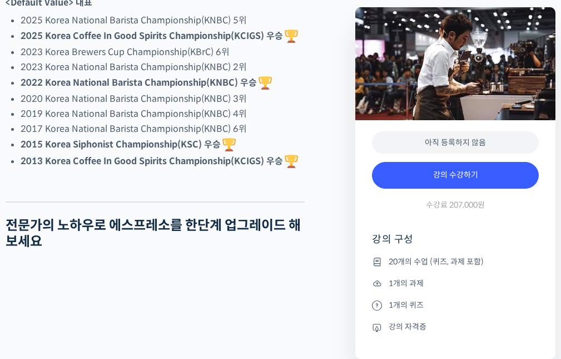
click at [283, 136] on li "2017 Korea National Barista Championship(KNBC) 6위" at bounding box center [163, 128] width 284 height 15
drag, startPoint x: 298, startPoint y: 199, endPoint x: 87, endPoint y: 176, distance: 212.0
click at [39, 170] on ul "2025 Korea National Barista Championship(KNBC) 5위 2025 Korea Coffee In Good Spi…" at bounding box center [163, 91] width 284 height 157
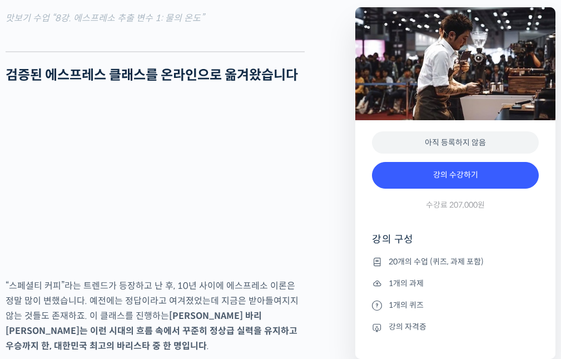
scroll to position [1446, 0]
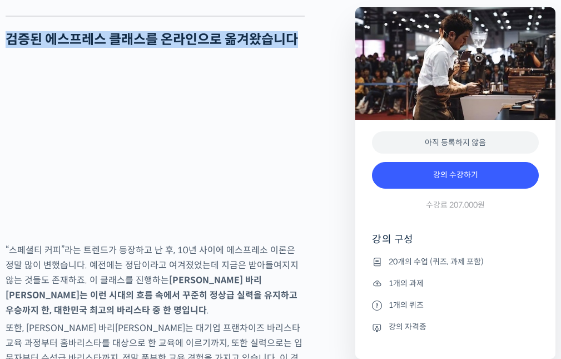
drag, startPoint x: 23, startPoint y: 72, endPoint x: 312, endPoint y: 71, distance: 288.7
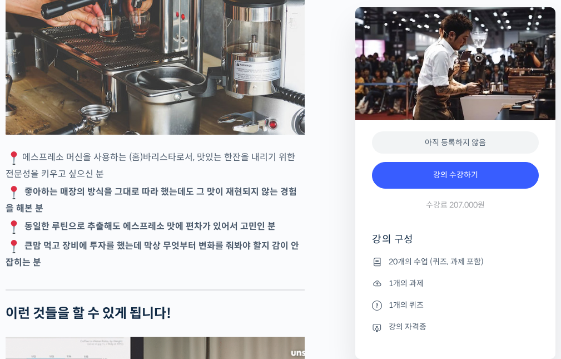
scroll to position [2002, 0]
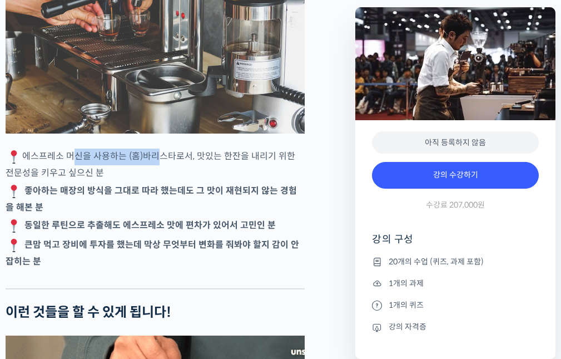
drag, startPoint x: 69, startPoint y: 158, endPoint x: 166, endPoint y: 179, distance: 99.6
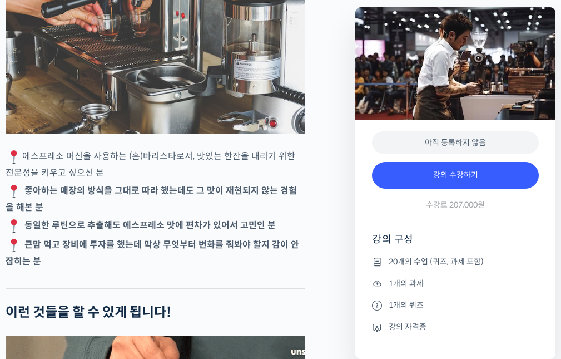
click at [166, 179] on p "에스프레소 머신을 사용하는 (홈)바리스타로서, 맛있는 한잔을 내리기 위한 전문성을 키우고 싶으신 분" at bounding box center [155, 165] width 299 height 32
drag, startPoint x: 147, startPoint y: 193, endPoint x: 61, endPoint y: 189, distance: 85.8
click at [61, 180] on p "에스프레소 머신을 사용하는 (홈)바리스타로서, 맛있는 한잔을 내리기 위한 전문성을 키우고 싶으신 분" at bounding box center [155, 165] width 299 height 32
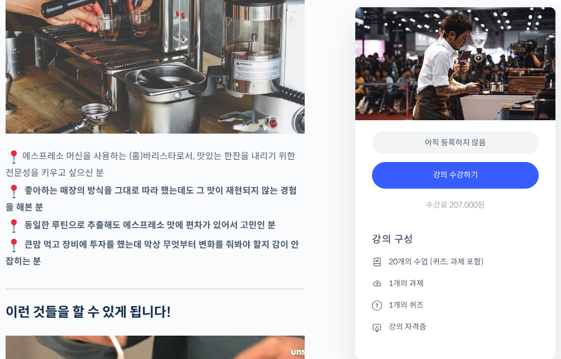
click at [99, 180] on p "에스프레소 머신을 사용하는 (홈)바리스타로서, 맛있는 한잔을 내리기 위한 전문성을 키우고 싶으신 분" at bounding box center [155, 165] width 299 height 32
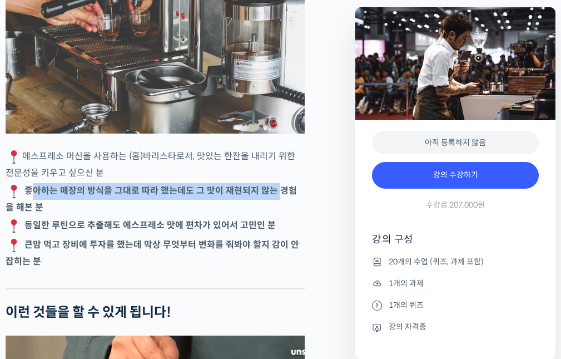
drag, startPoint x: 31, startPoint y: 209, endPoint x: 288, endPoint y: 215, distance: 257.0
click at [289, 213] on strong "좋아하는 매장의 방식을 그대로 따라 했는데도 그 맛이 재현되지 않는 경험을 해본 분" at bounding box center [151, 199] width 291 height 28
click at [288, 213] on strong "좋아하는 매장의 방식을 그대로 따라 했는데도 그 맛이 재현되지 않는 경험을 해본 분" at bounding box center [151, 199] width 291 height 28
drag, startPoint x: 303, startPoint y: 214, endPoint x: 51, endPoint y: 218, distance: 252.0
click at [50, 214] on p "좋아하는 매장의 방식을 그대로 따라 했는데도 그 맛이 재현되지 않는 경험을 해본 분" at bounding box center [155, 199] width 299 height 32
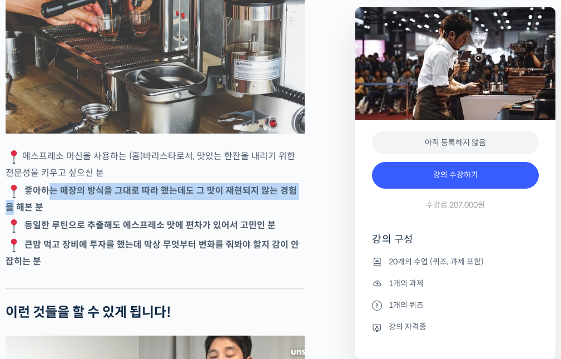
click at [53, 215] on p "좋아하는 매장의 방식을 그대로 따라 했는데도 그 맛이 재현되지 않는 경험을 해본 분" at bounding box center [155, 199] width 299 height 32
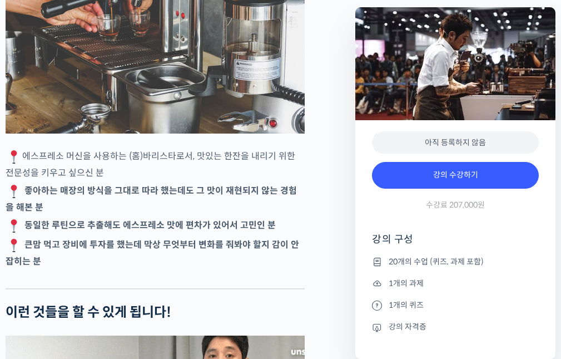
click at [59, 215] on p "좋아하는 매장의 방식을 그대로 따라 했는데도 그 맛이 재현되지 않는 경험을 해본 분" at bounding box center [155, 199] width 299 height 32
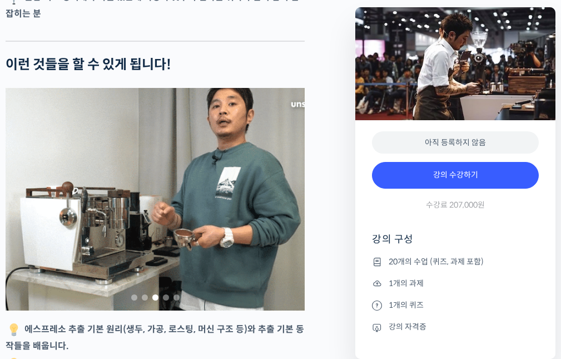
scroll to position [2392, 0]
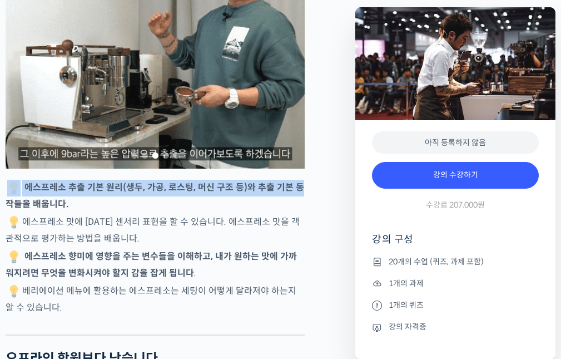
drag, startPoint x: 39, startPoint y: 202, endPoint x: 296, endPoint y: 217, distance: 257.5
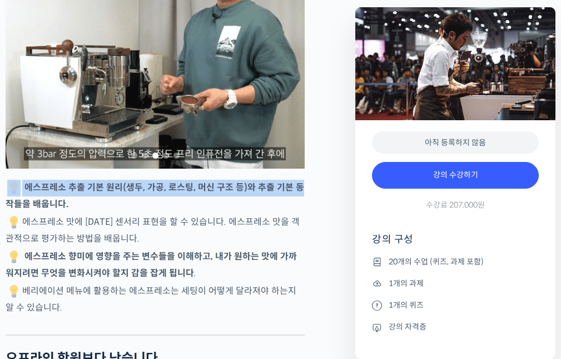
click at [302, 211] on p "에스프레소 추출 기본 원리(생두, 가공, 로스팅, 머신 구조 등)와 추출 기본 동작들을 배웁니다." at bounding box center [155, 196] width 299 height 32
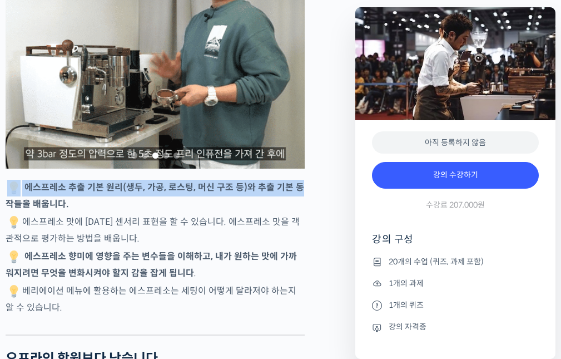
click at [294, 211] on p "에스프레소 추출 기본 원리(생두, 가공, 로스팅, 머신 구조 등)와 추출 기본 동작들을 배웁니다." at bounding box center [155, 196] width 299 height 32
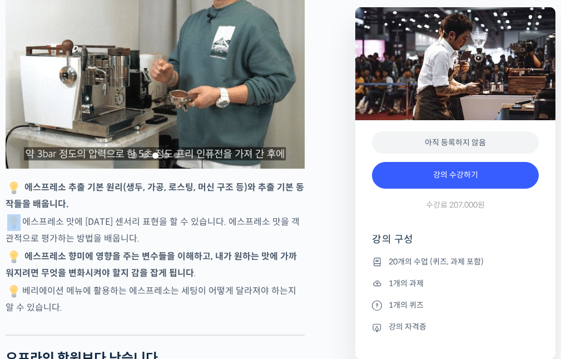
click at [286, 211] on p "에스프레소 추출 기본 원리(생두, 가공, 로스팅, 머신 구조 등)와 추출 기본 동작들을 배웁니다." at bounding box center [155, 196] width 299 height 32
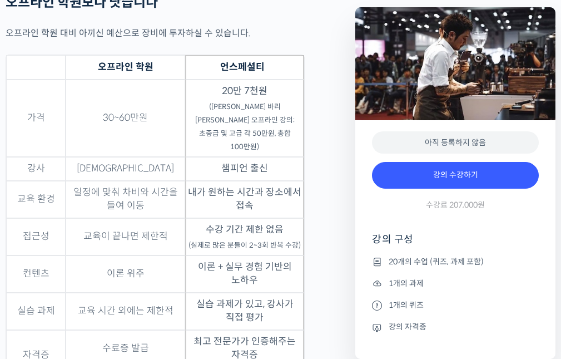
scroll to position [2781, 0]
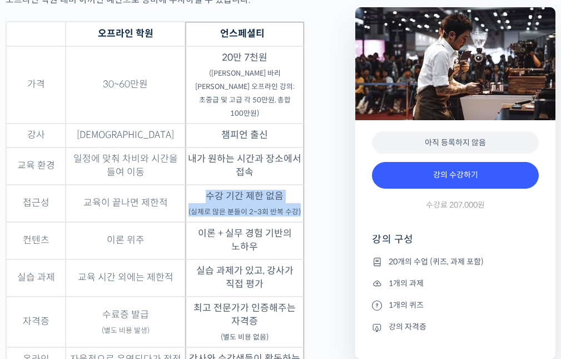
drag, startPoint x: 210, startPoint y: 198, endPoint x: 305, endPoint y: 210, distance: 95.3
click at [305, 210] on table "오프라인 학원 언스페셜티 가격 30~60만원 20만 7천원 (신창호 바리스타 오프라인 강의: 초중급 및 고급 각 50만원, 총합 100만원) …" at bounding box center [155, 203] width 299 height 364
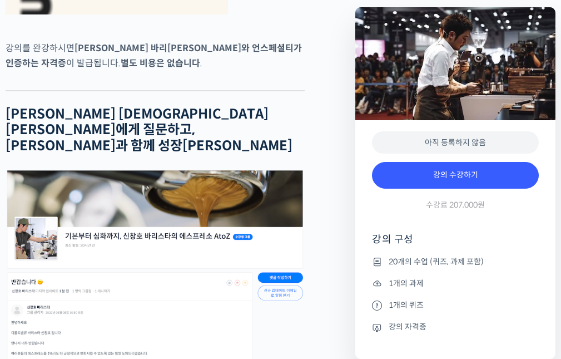
scroll to position [3949, 0]
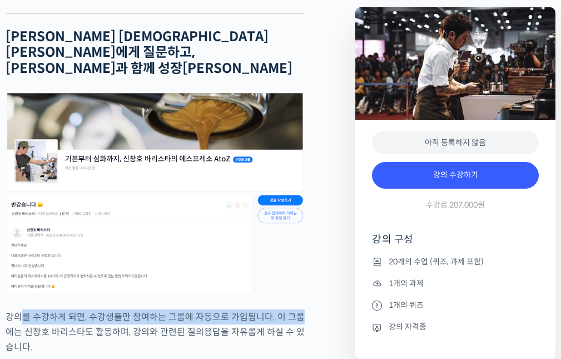
drag, startPoint x: 26, startPoint y: 263, endPoint x: 300, endPoint y: 274, distance: 274.5
click at [301, 309] on p "강의를 수강하게 되면, 수강생들만 참여하는 그룹에 자동으로 가입됩니다. 이 그룹에는 신창호 바리스타도 활동하며, 강의와 관련된 질의응답을 자유…" at bounding box center [155, 331] width 299 height 45
click at [300, 309] on p "강의를 수강하게 되면, 수강생들만 참여하는 그룹에 자동으로 가입됩니다. 이 그룹에는 신창호 바리스타도 활동하며, 강의와 관련된 질의응답을 자유…" at bounding box center [155, 331] width 299 height 45
drag, startPoint x: 300, startPoint y: 274, endPoint x: 18, endPoint y: 261, distance: 282.9
click at [17, 309] on p "강의를 수강하게 되면, 수강생들만 참여하는 그룹에 자동으로 가입됩니다. 이 그룹에는 신창호 바리스타도 활동하며, 강의와 관련된 질의응답을 자유…" at bounding box center [155, 331] width 299 height 45
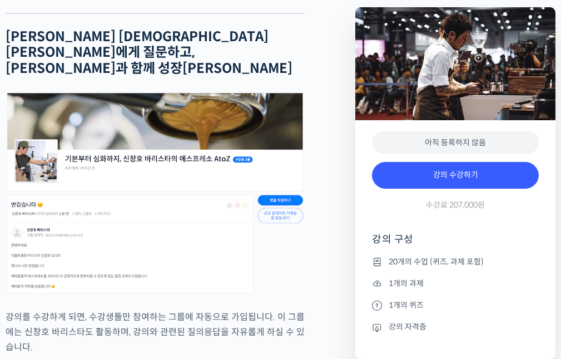
click at [70, 309] on p "강의를 수강하게 되면, 수강생들만 참여하는 그룹에 자동으로 가입됩니다. 이 그룹에는 신창호 바리스타도 활동하며, 강의와 관련된 질의응답을 자유…" at bounding box center [155, 331] width 299 height 45
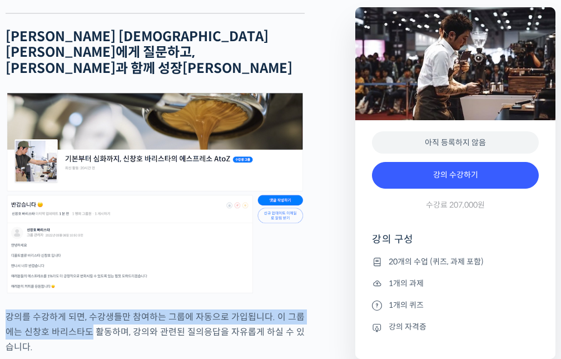
drag, startPoint x: 66, startPoint y: 289, endPoint x: 0, endPoint y: 261, distance: 71.5
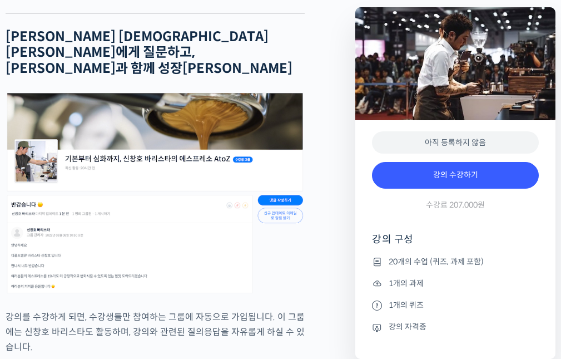
click at [85, 357] on div at bounding box center [155, 365] width 299 height 17
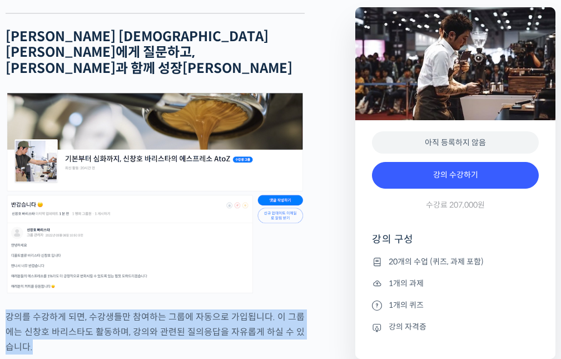
drag, startPoint x: 60, startPoint y: 298, endPoint x: 0, endPoint y: 259, distance: 71.3
click at [68, 309] on p "강의를 수강하게 되면, 수강생들만 참여하는 그룹에 자동으로 가입됩니다. 이 그룹에는 신창호 바리스타도 활동하며, 강의와 관련된 질의응답을 자유…" at bounding box center [155, 331] width 299 height 45
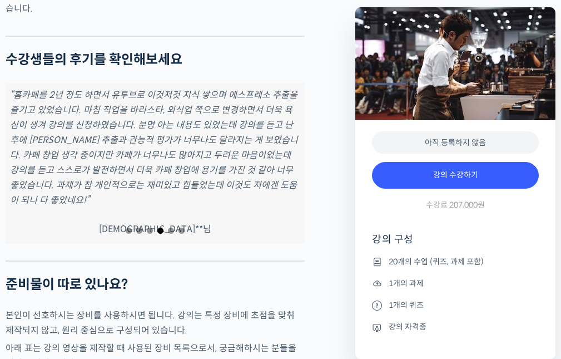
scroll to position [4394, 0]
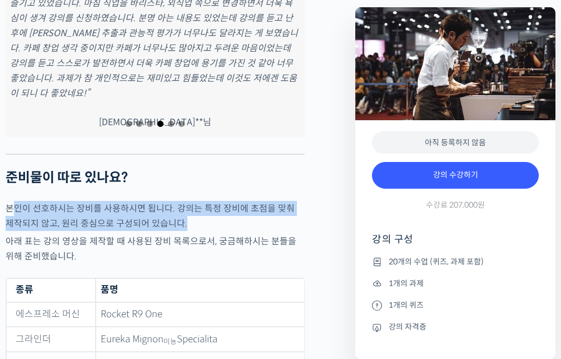
drag, startPoint x: 17, startPoint y: 135, endPoint x: 285, endPoint y: 154, distance: 268.8
click at [285, 201] on p "본인이 선호하시는 장비를 사용하시면 됩니다. 강의는 특정 장비에 초점을 맞춰 제작되지 않고, 원리 중심으로 구성되어 있습니다." at bounding box center [155, 216] width 299 height 30
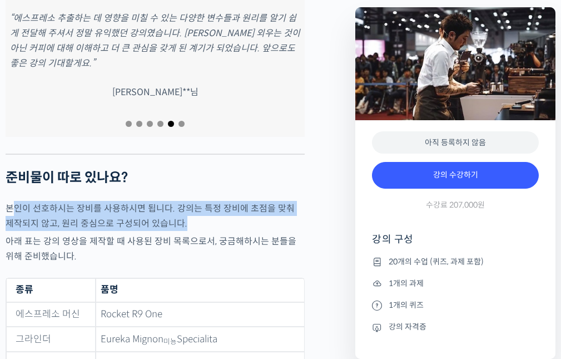
click at [285, 201] on p "본인이 선호하시는 장비를 사용하시면 됩니다. 강의는 특정 장비에 초점을 맞춰 제작되지 않고, 원리 중심으로 구성되어 있습니다." at bounding box center [155, 216] width 299 height 30
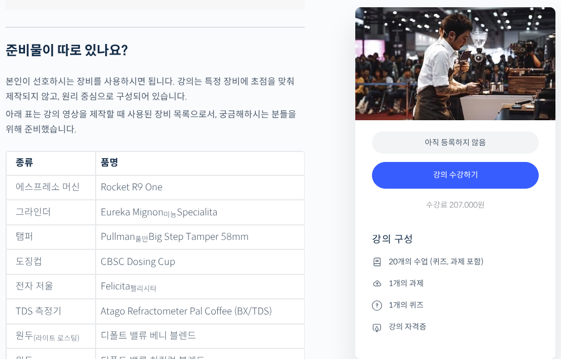
scroll to position [4672, 0]
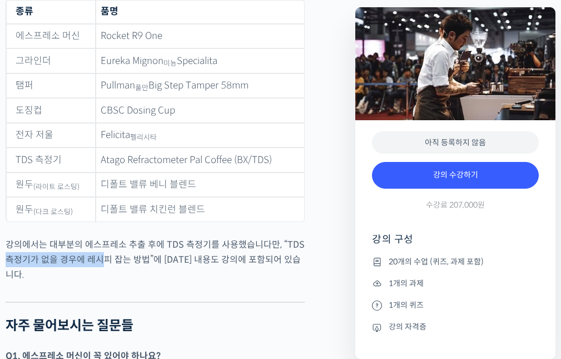
drag, startPoint x: 321, startPoint y: 179, endPoint x: 118, endPoint y: 205, distance: 204.7
click at [119, 285] on div at bounding box center [155, 293] width 299 height 17
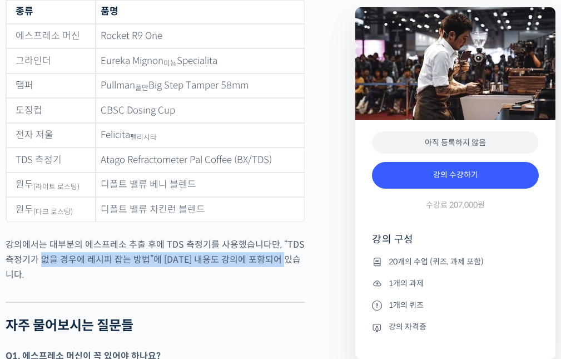
drag, startPoint x: 130, startPoint y: 192, endPoint x: 298, endPoint y: 192, distance: 168.5
click at [298, 237] on p "강의에서는 대부분의 에스프레소 추출 후에 TDS 측정기를 사용했습니다만, “TDS 측정기가 없을 경우에 레시피 잡는 방법”에 대한 내용도 강의…" at bounding box center [155, 259] width 299 height 45
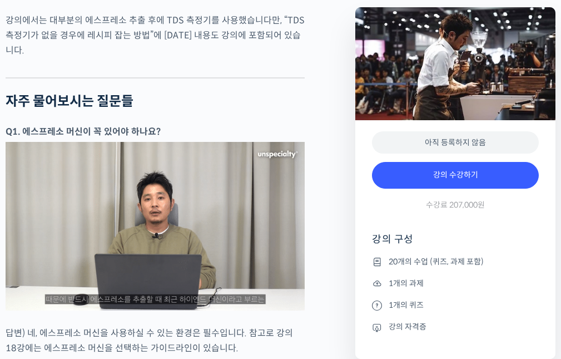
scroll to position [5006, 0]
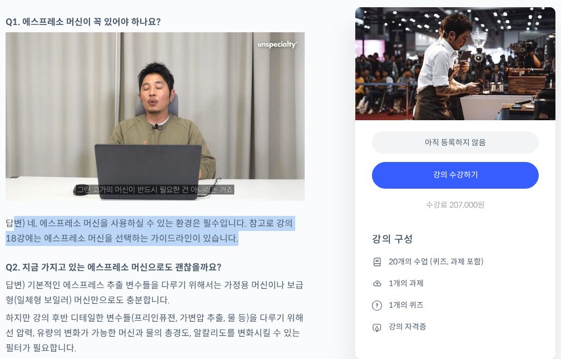
drag, startPoint x: 17, startPoint y: 139, endPoint x: 263, endPoint y: 164, distance: 247.7
click at [263, 216] on p "답변) 네, 에스프레소 머신을 사용하실 수 있는 환경은 필수입니다. 참고로 강의 18강에는 에스프레소 머신을 선택하는 가이드라인이 있습니다." at bounding box center [155, 231] width 299 height 30
click at [248, 216] on p "답변) 네, 에스프레소 머신을 사용하실 수 있는 환경은 필수입니다. 참고로 강의 18강에는 에스프레소 머신을 선택하는 가이드라인이 있습니다." at bounding box center [155, 231] width 299 height 30
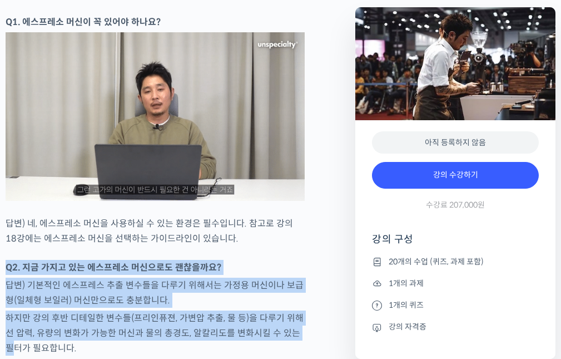
drag, startPoint x: 5, startPoint y: 186, endPoint x: 300, endPoint y: 246, distance: 300.9
click at [298, 310] on p "하지만 강의 후반 디테일한 변수들(프리인퓨젼, 가변압 추출, 물 등)을 다루기 위해선 압력, 유량의 변화가 가능한 머신과 물의 총경도, 알칼리…" at bounding box center [155, 332] width 299 height 45
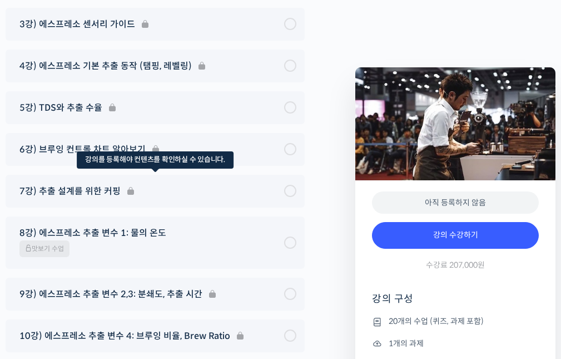
scroll to position [5703, 0]
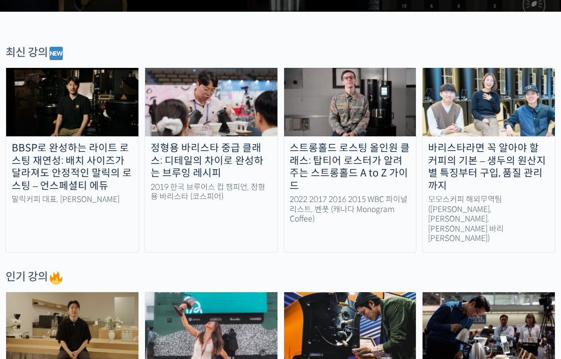
scroll to position [222, 0]
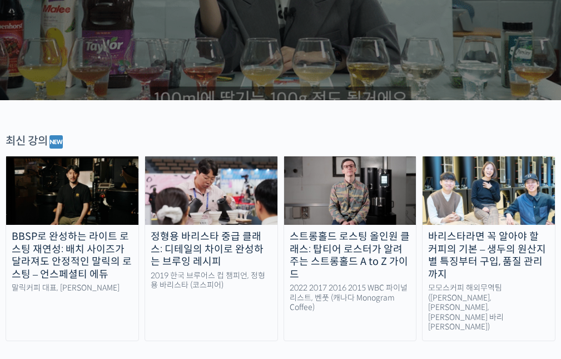
click at [502, 283] on div "모모스커피 해외무역팀 ([PERSON_NAME], [PERSON_NAME], [PERSON_NAME] 바리[PERSON_NAME])" at bounding box center [489, 307] width 132 height 49
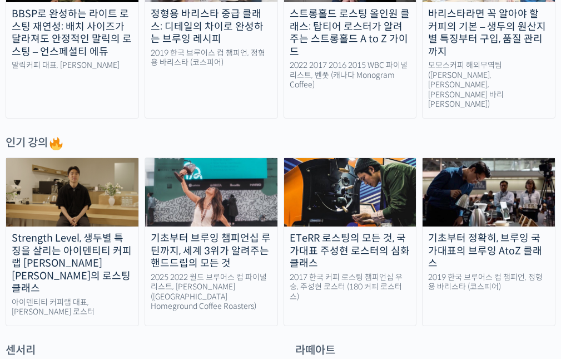
drag, startPoint x: 253, startPoint y: 75, endPoint x: 137, endPoint y: 71, distance: 116.3
click at [137, 71] on link "BBSP로 완성하는 라이트 로스팅 재연성: 배치 사이즈가 달라져도 안정적인 말릭의 로스팅 – 언스페셜티 에듀 [PERSON_NAME] 대표, …" at bounding box center [72, 25] width 133 height 185
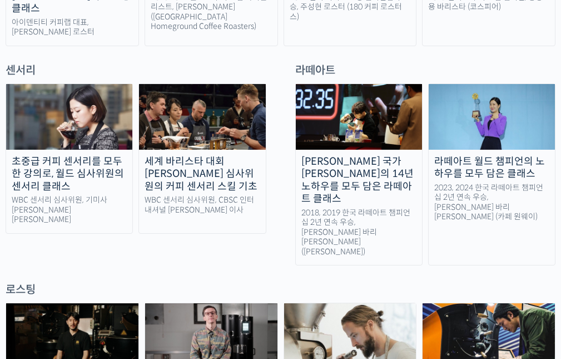
scroll to position [779, 0]
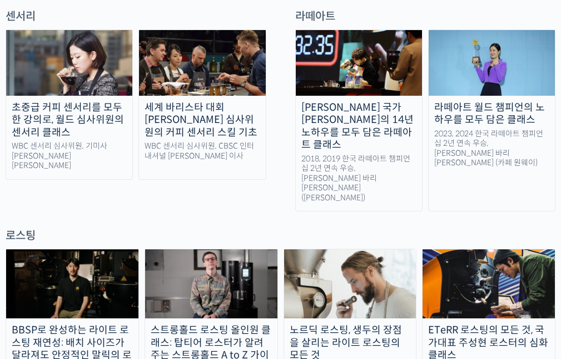
drag, startPoint x: 235, startPoint y: 202, endPoint x: 167, endPoint y: 128, distance: 100.4
click at [167, 128] on div "센서리 초중급 커피 센서리를 모두 한 강의로, 월드 심사위원의 센서리 클래스 WBC 센서리 심사위원, 기미사 [PERSON_NAME] [PER…" at bounding box center [136, 110] width 272 height 203
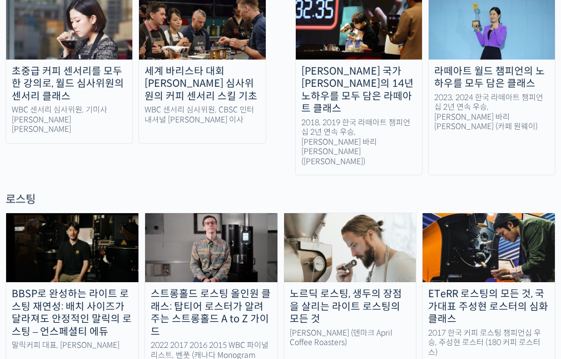
scroll to position [834, 0]
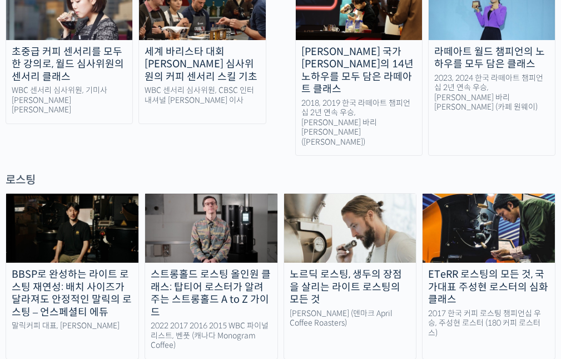
click at [343, 268] on div "노르딕 로스팅, 생두의 장점을 살리는 라이트 로스팅의 모든 것" at bounding box center [350, 287] width 132 height 38
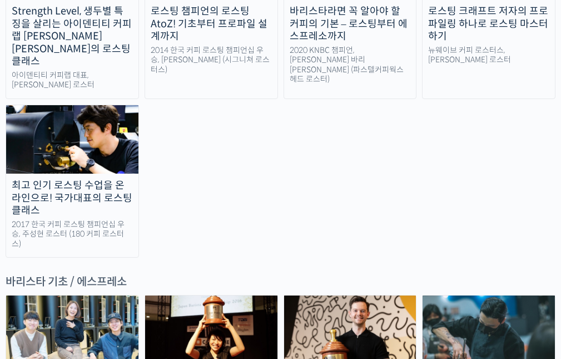
scroll to position [1391, 0]
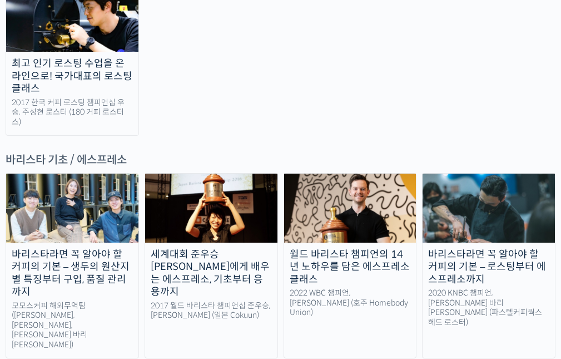
click at [244, 174] on img at bounding box center [211, 208] width 132 height 69
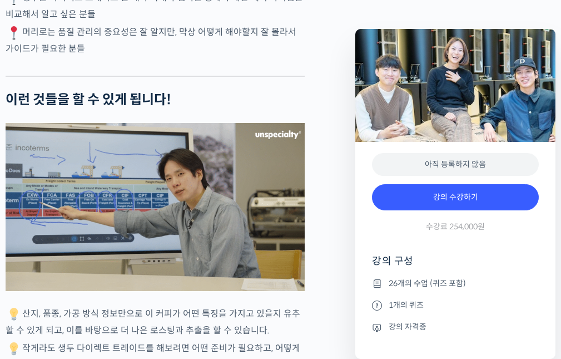
scroll to position [2781, 0]
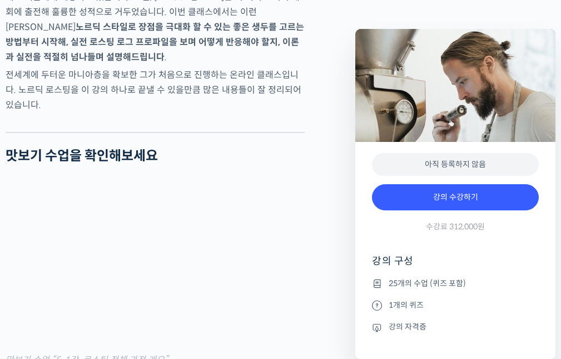
scroll to position [1391, 0]
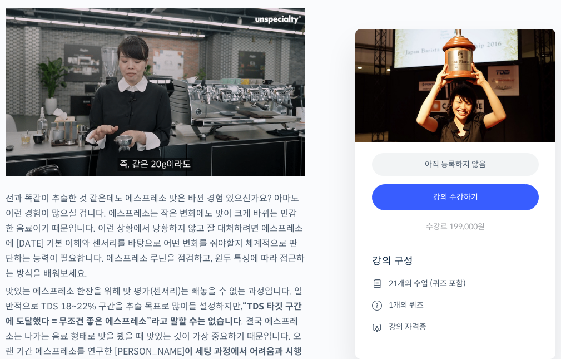
scroll to position [1669, 0]
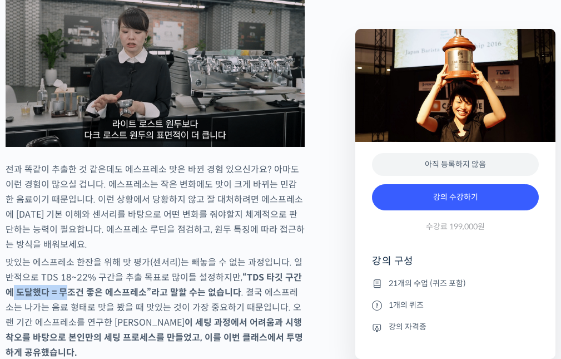
drag, startPoint x: 52, startPoint y: 314, endPoint x: 333, endPoint y: 295, distance: 281.5
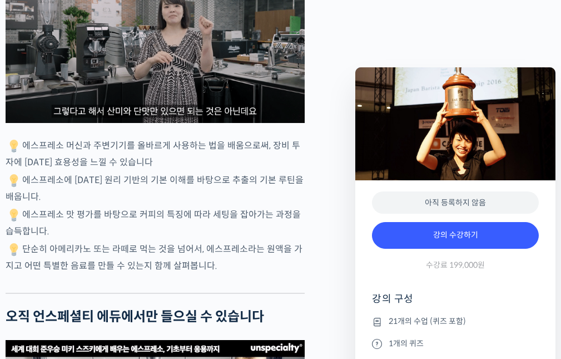
scroll to position [2503, 0]
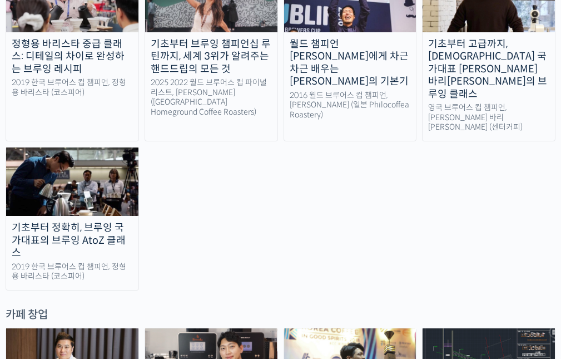
drag, startPoint x: 542, startPoint y: 146, endPoint x: 372, endPoint y: 305, distance: 232.2
click at [400, 328] on img at bounding box center [350, 362] width 132 height 69
